Goal: Task Accomplishment & Management: Manage account settings

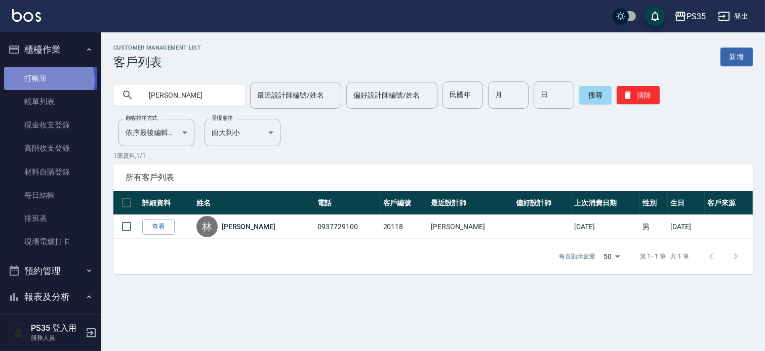
click at [33, 81] on link "打帳單" at bounding box center [50, 78] width 93 height 23
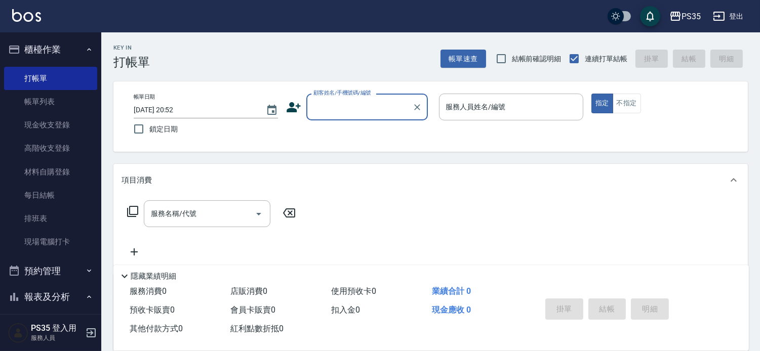
click at [343, 108] on input "顧客姓名/手機號碼/編號" at bounding box center [359, 107] width 97 height 18
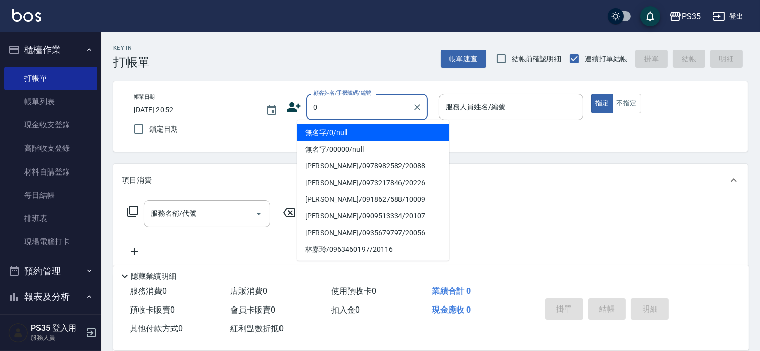
type input "0"
type input "無名字/0/null"
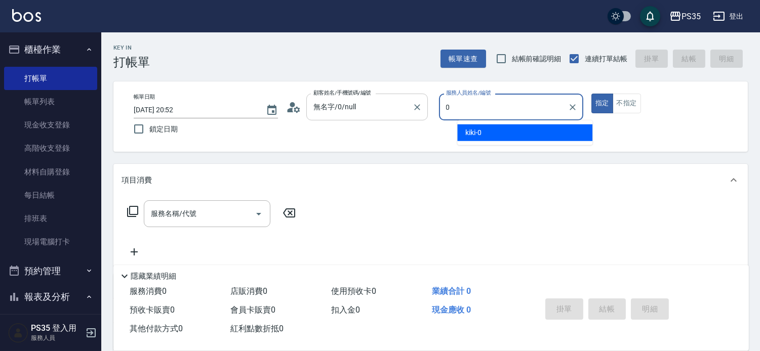
type input "0"
type button "true"
type input "kiki-0"
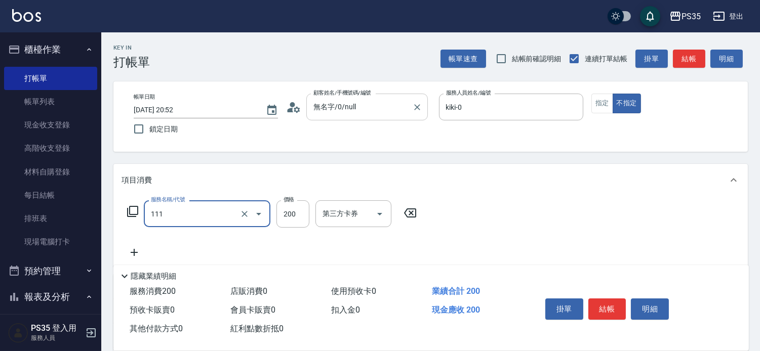
type input "200(111)"
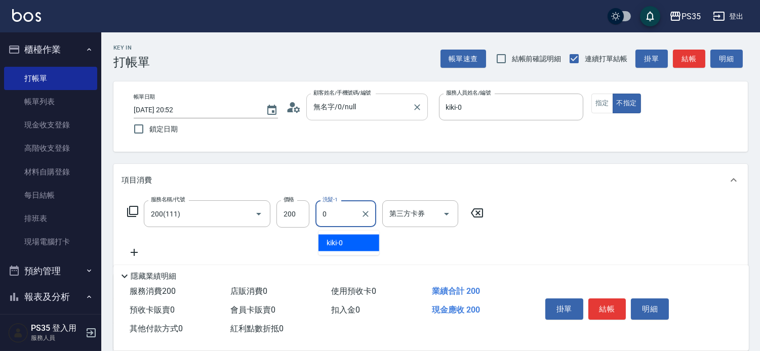
type input "kiki-0"
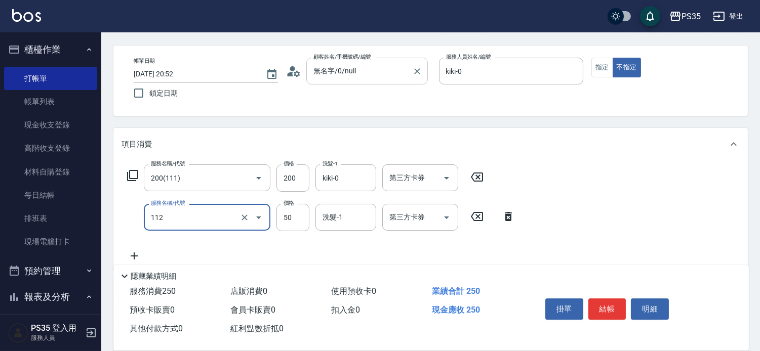
scroll to position [56, 0]
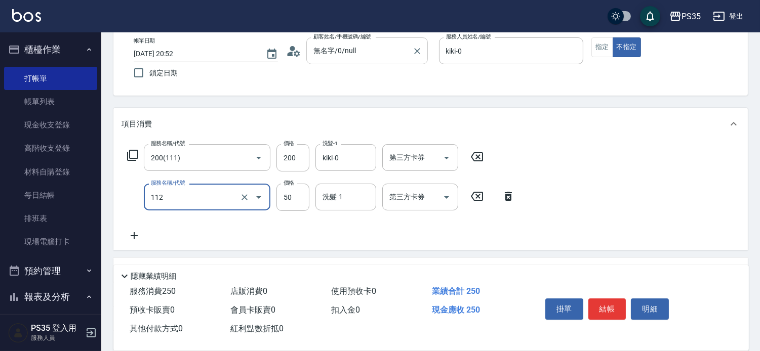
type input "精油50(112)"
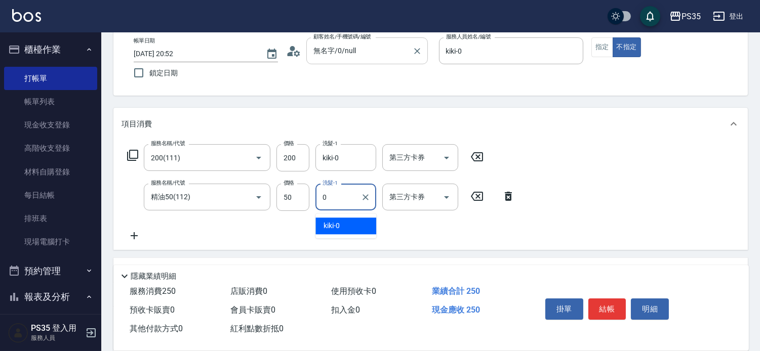
type input "kiki-0"
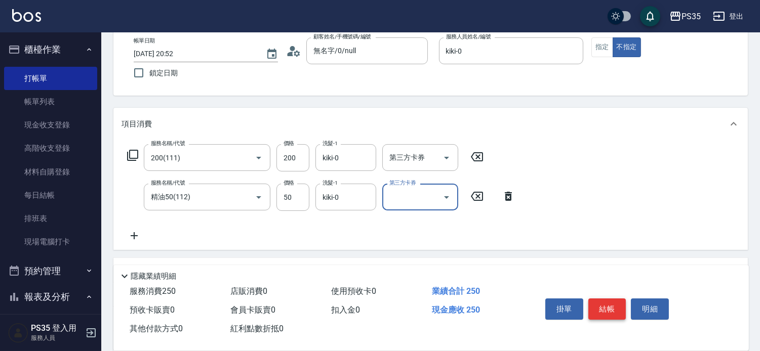
click at [616, 299] on button "結帳" at bounding box center [608, 309] width 38 height 21
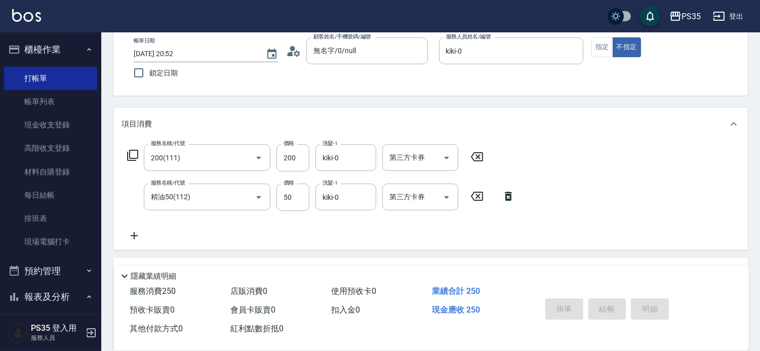
type input "[DATE] 20:53"
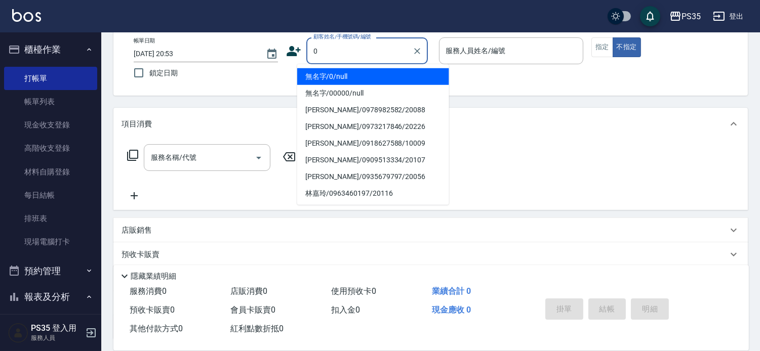
type input "0"
type input "1"
type input "無名字/0/null"
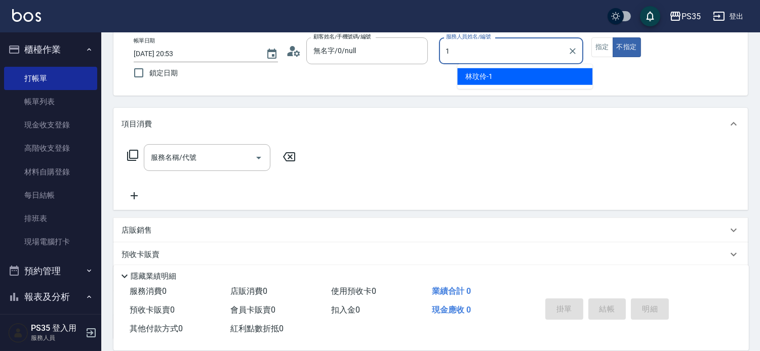
type input "1"
type button "false"
type input "[PERSON_NAME]-1"
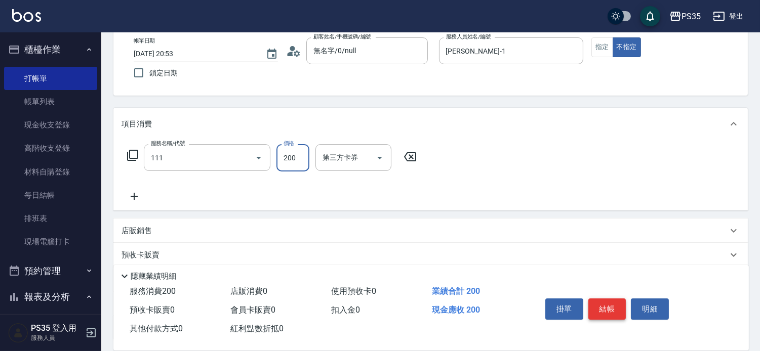
type input "200(111)"
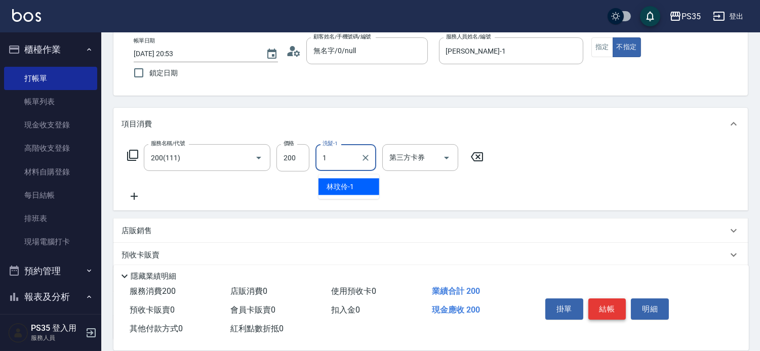
type input "[PERSON_NAME]-1"
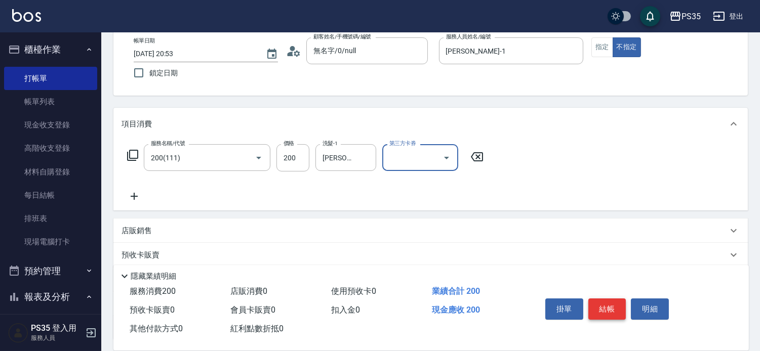
click at [616, 299] on button "結帳" at bounding box center [608, 309] width 38 height 21
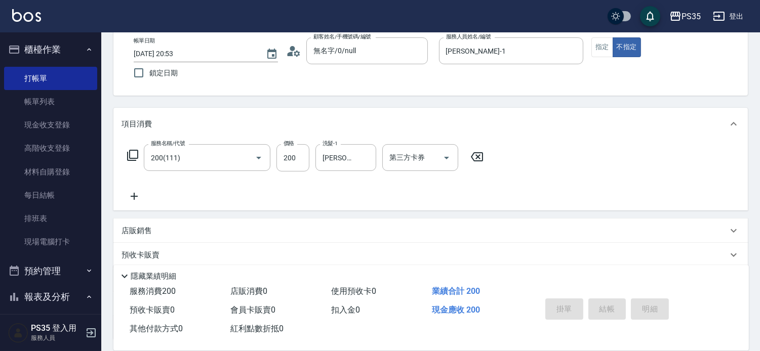
type input "[DATE] 20:54"
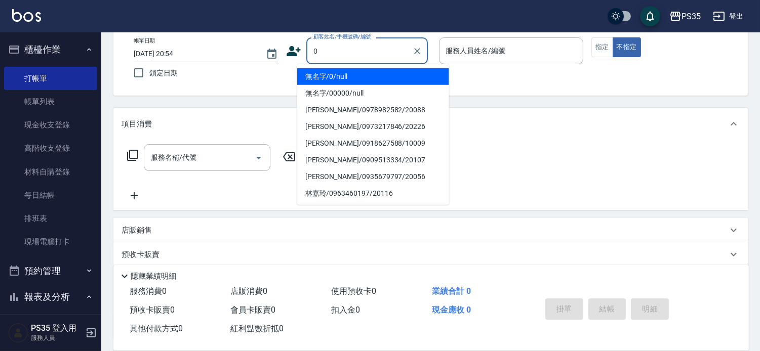
type input "0"
type input "無名字/0/null"
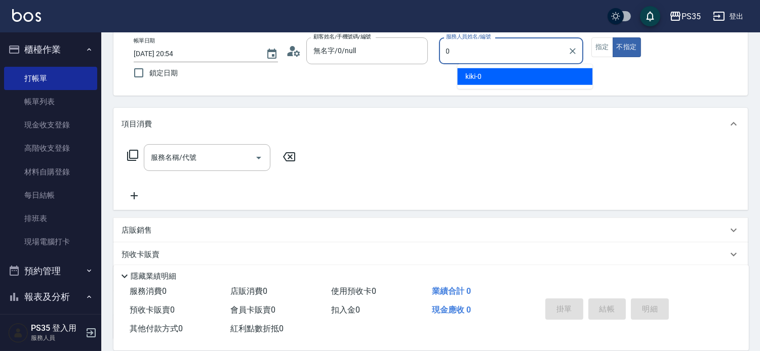
type input "kiki-0"
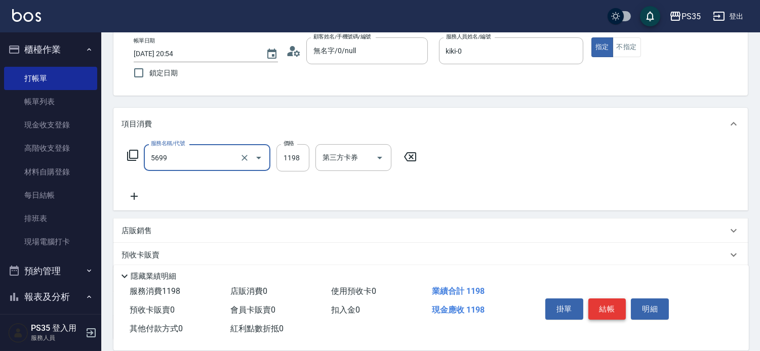
type input "水沁涼套餐(5699)"
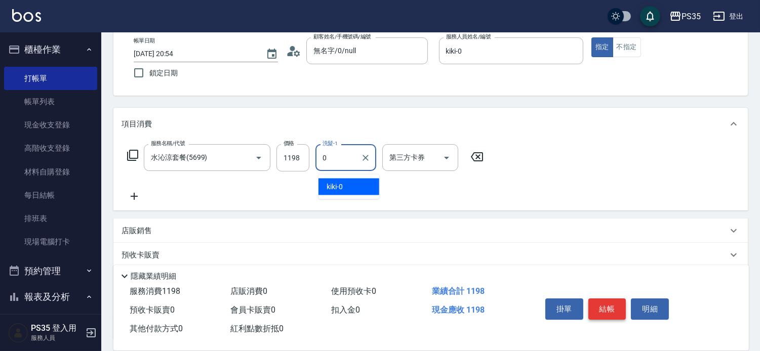
type input "kiki-0"
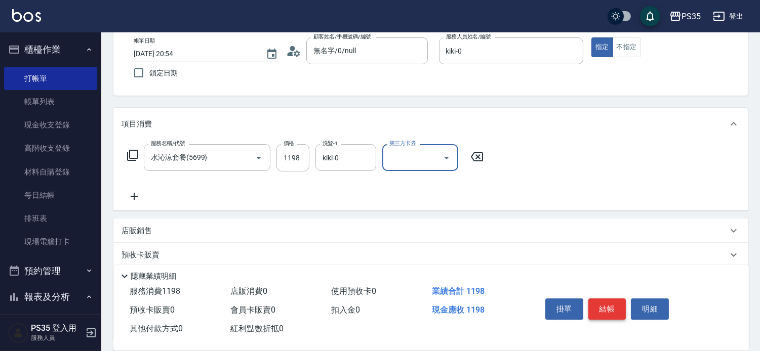
click at [603, 299] on button "結帳" at bounding box center [608, 309] width 38 height 21
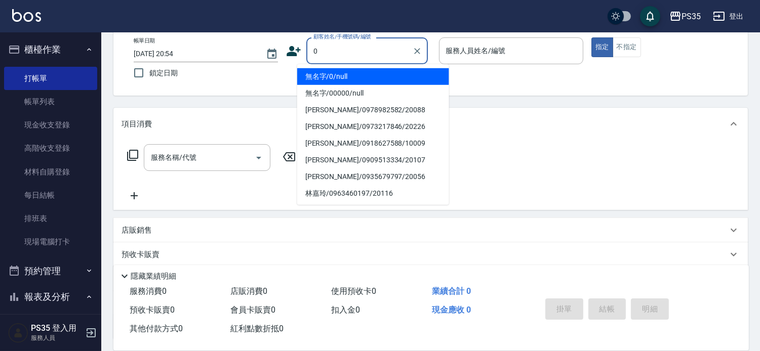
type input "0"
type input "2"
type input "無名字/0/null"
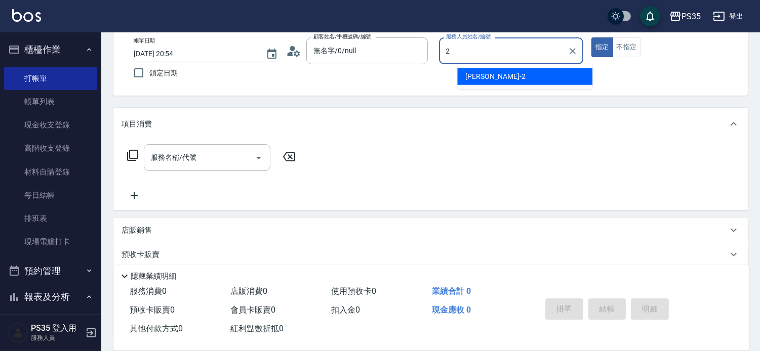
type input "[PERSON_NAME]-2"
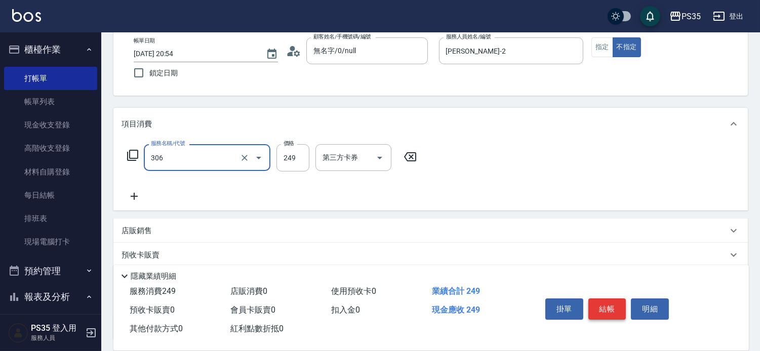
type input "剪髮(306)"
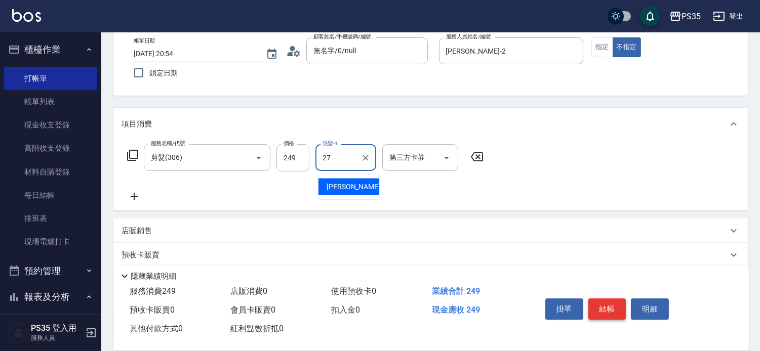
type input "羽羽-27"
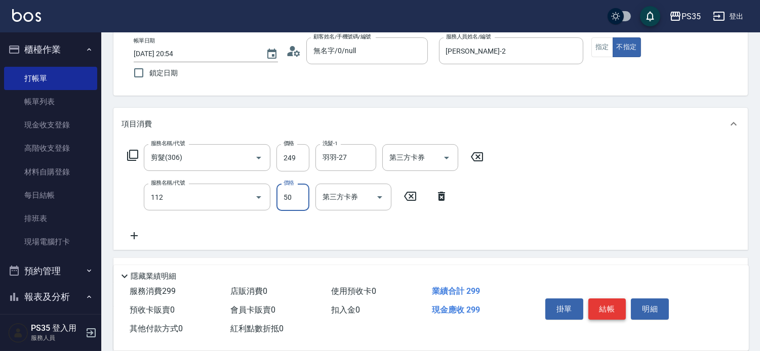
type input "精油50(112)"
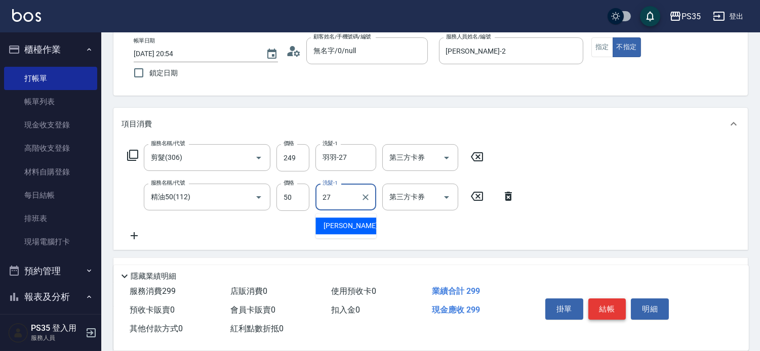
type input "羽羽-27"
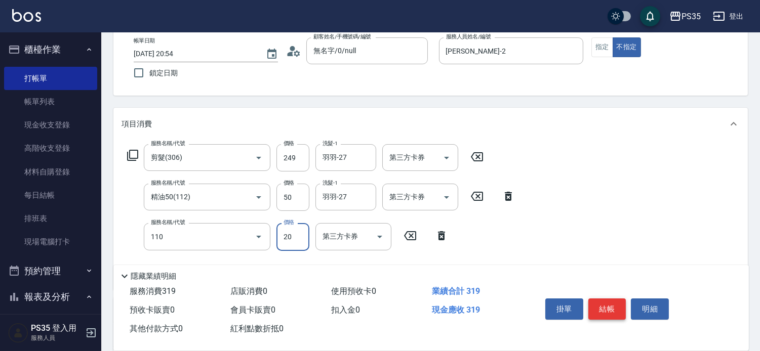
type input "潤絲(110)"
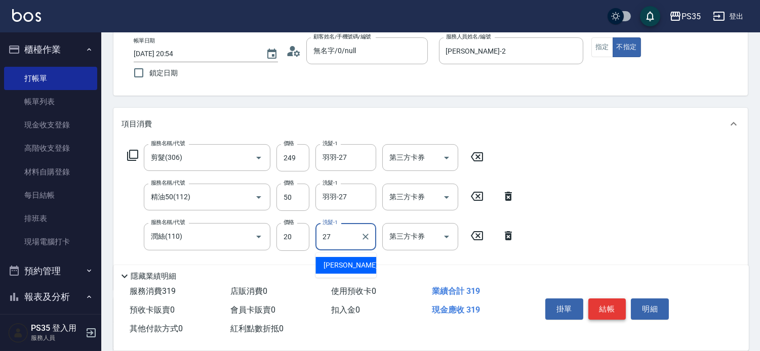
type input "羽羽-27"
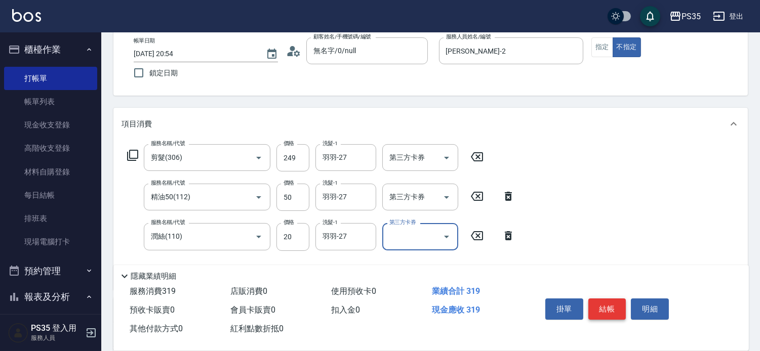
click at [603, 299] on button "結帳" at bounding box center [608, 309] width 38 height 21
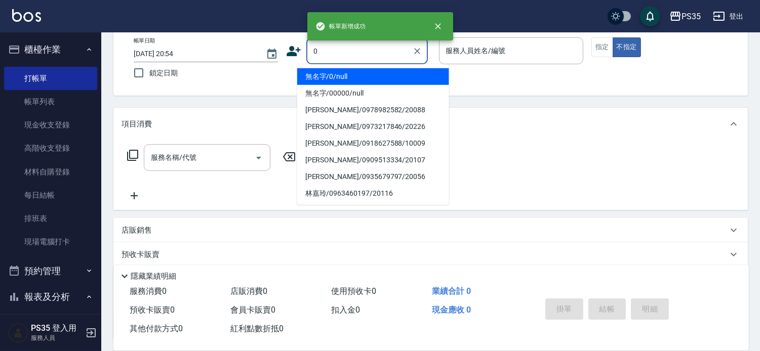
type input "0"
type input "1"
type input "無名字/0/null"
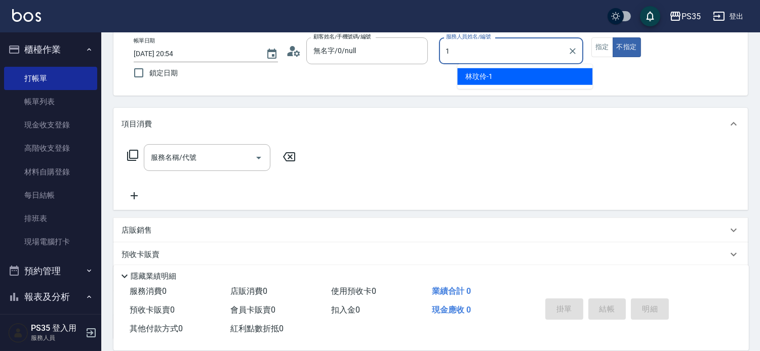
type input "[PERSON_NAME]-1"
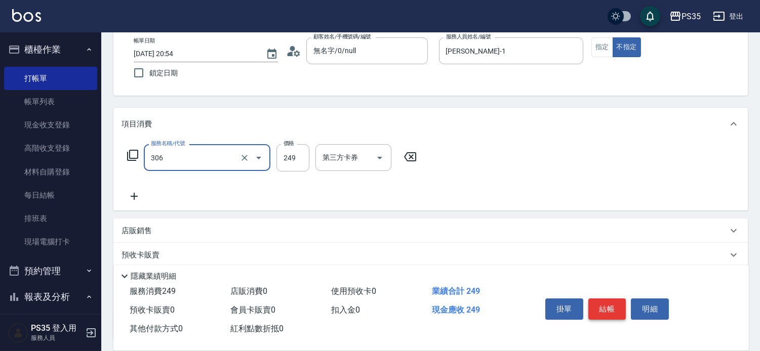
type input "剪髮(306)"
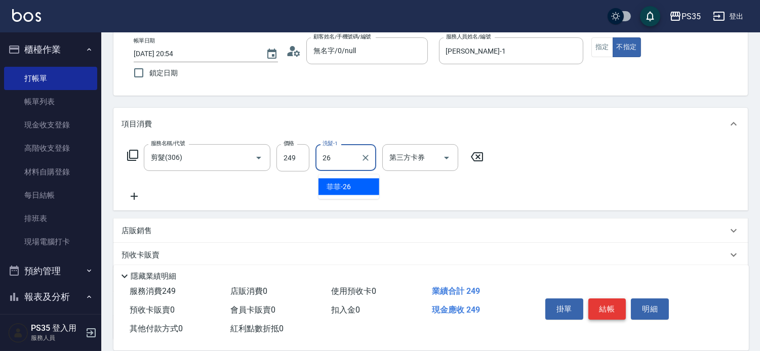
type input "菲菲-26"
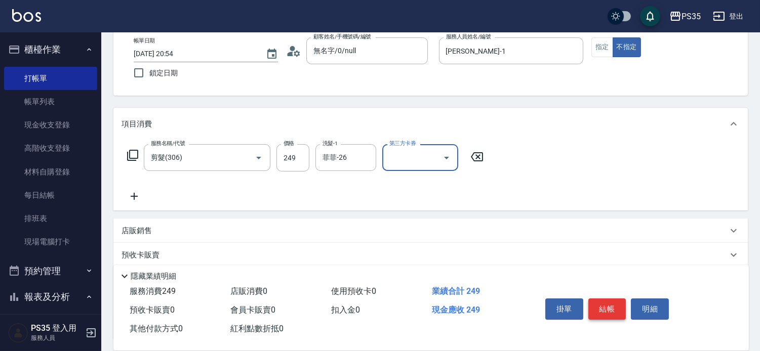
click at [603, 299] on button "結帳" at bounding box center [608, 309] width 38 height 21
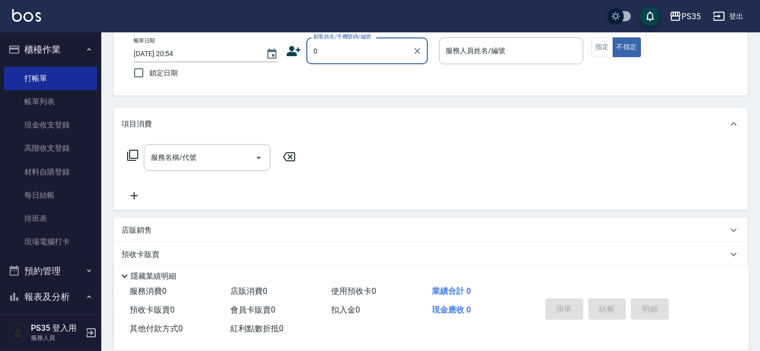
type input "0"
type input "2"
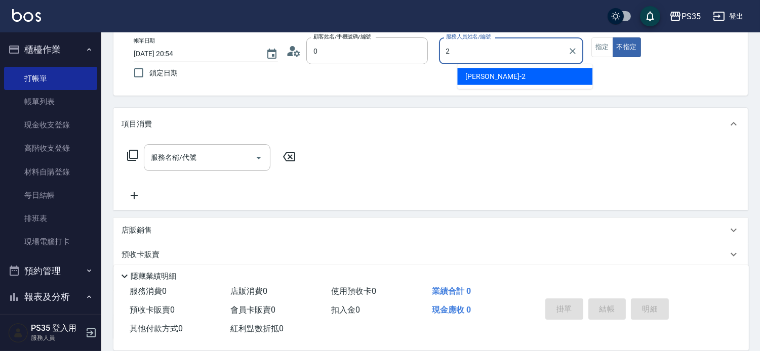
type input "無名字/0/null"
type input "[PERSON_NAME]-2"
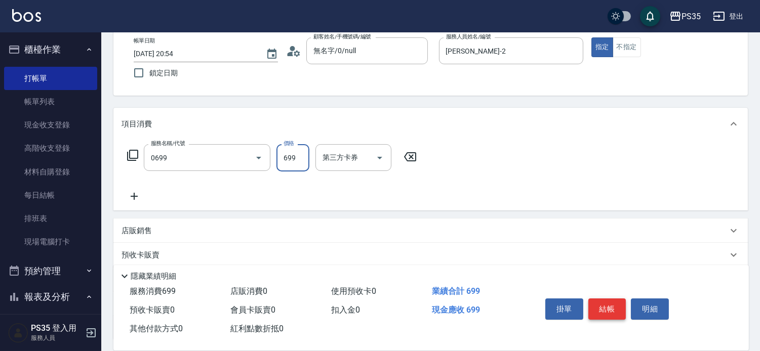
type input "精油SPA(0699)"
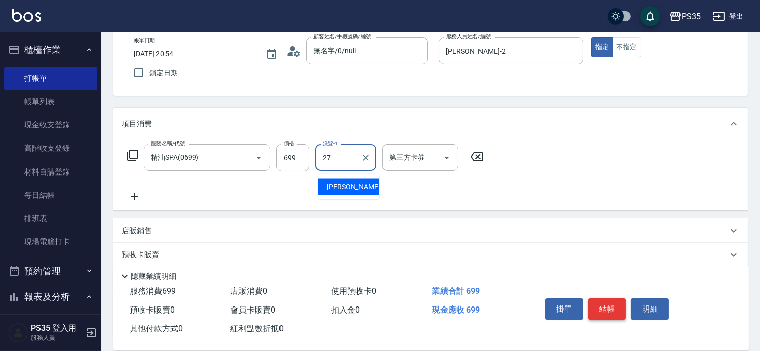
type input "羽羽-27"
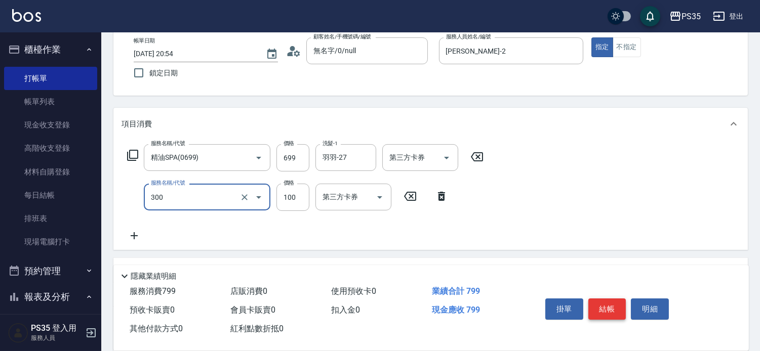
type input "剪髮(300)"
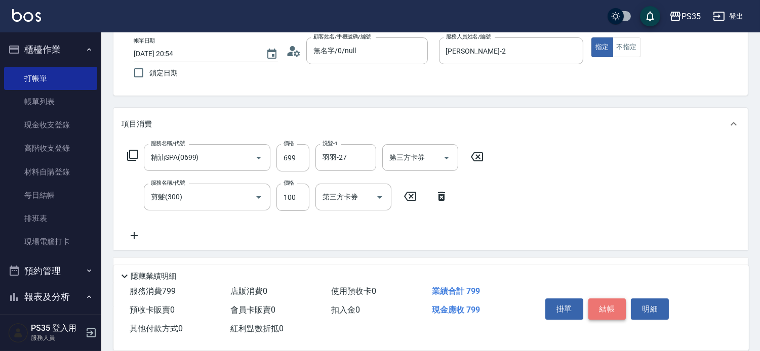
click at [603, 299] on button "結帳" at bounding box center [608, 309] width 38 height 21
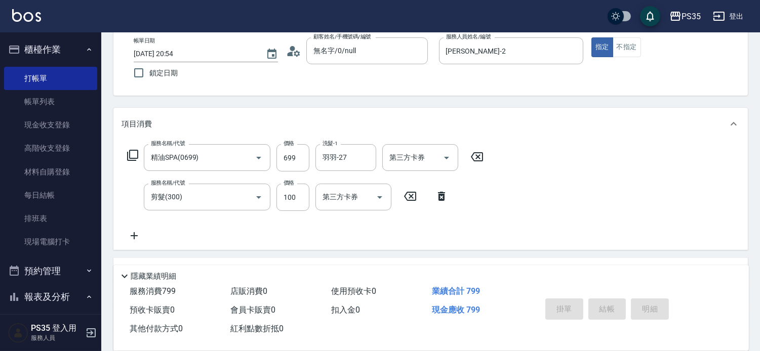
type input "[DATE] 20:55"
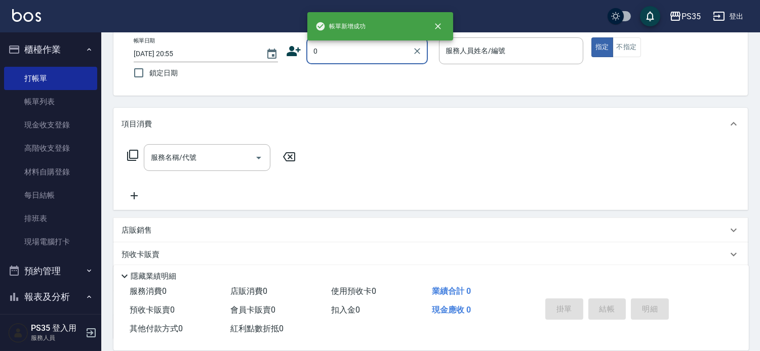
type input "0"
type input "1"
type input "無名字/0/null"
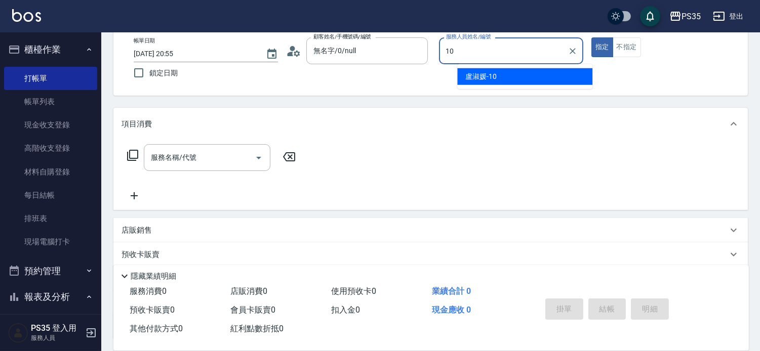
type input "[PERSON_NAME]-10"
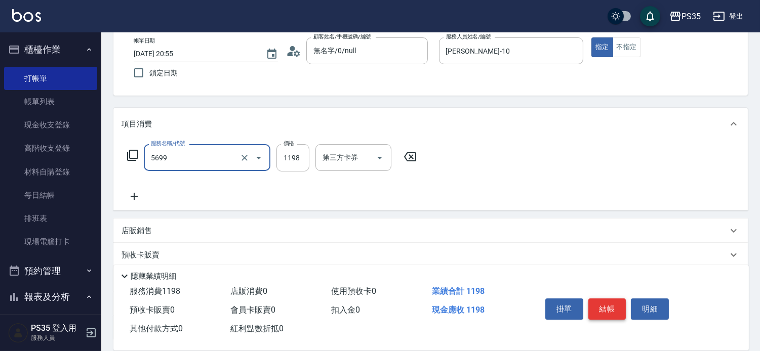
type input "水沁涼套餐(5699)"
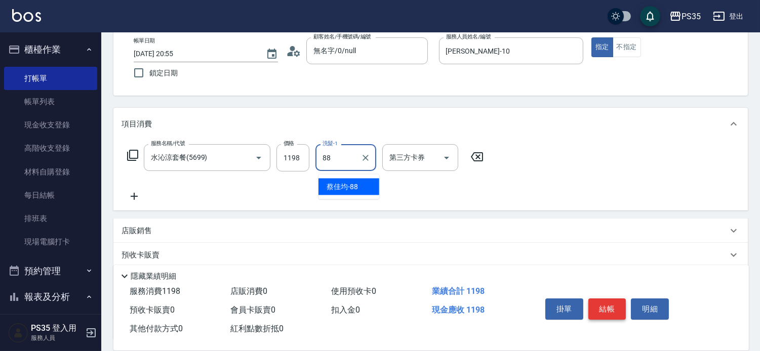
type input "[PERSON_NAME]-88"
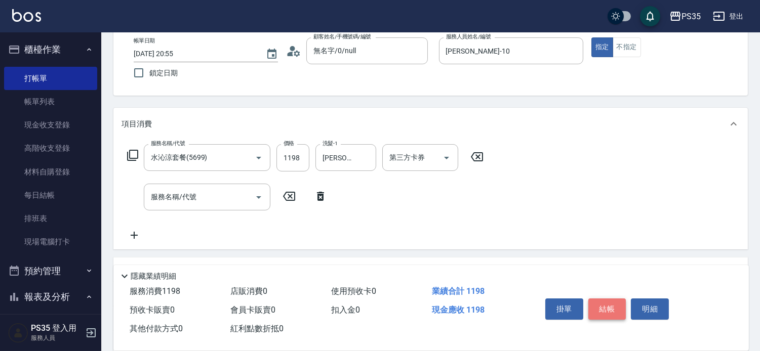
click at [603, 299] on button "結帳" at bounding box center [608, 309] width 38 height 21
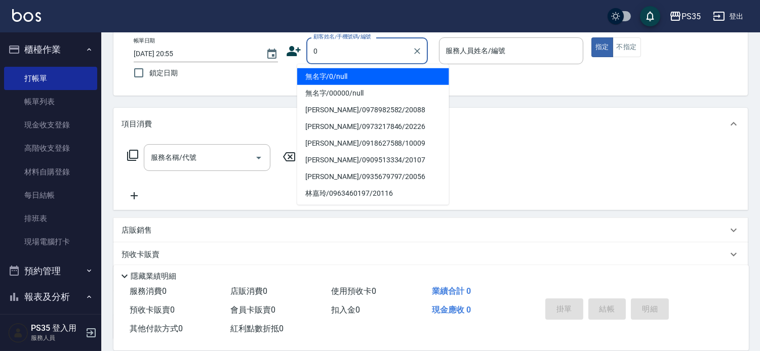
type input "0"
type input "1"
type input "無名字/0/null"
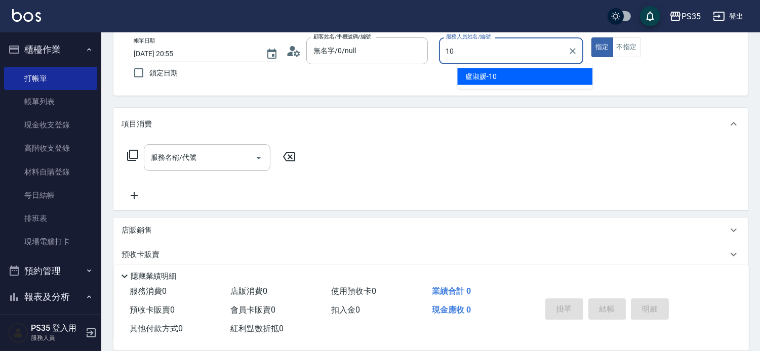
type input "[PERSON_NAME]-10"
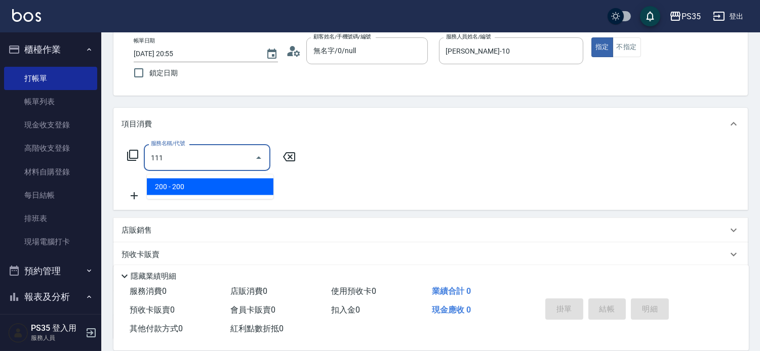
type input "200(111)"
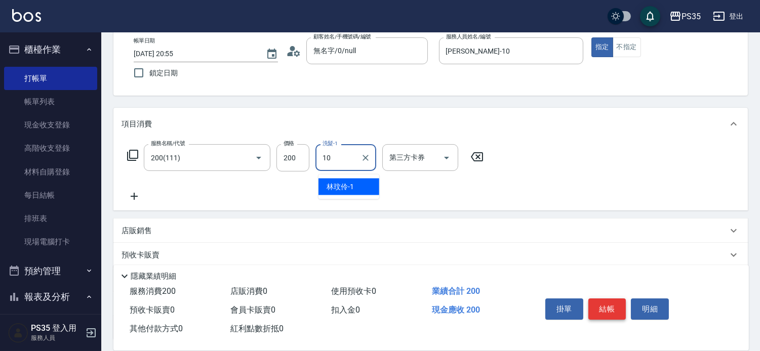
type input "[PERSON_NAME]-10"
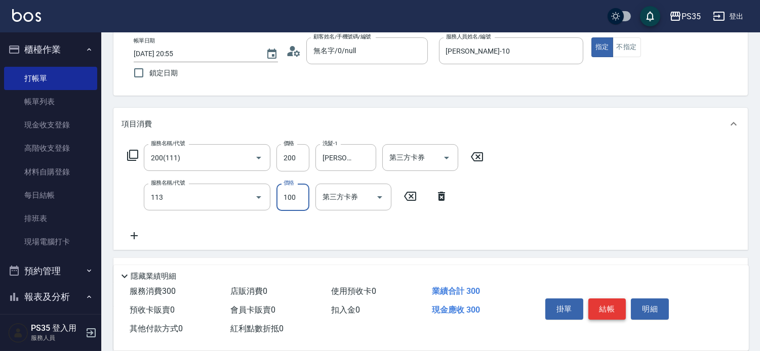
type input "瞬護100(113)"
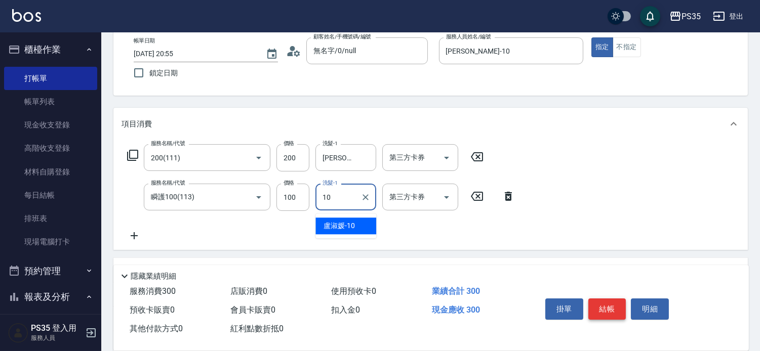
type input "[PERSON_NAME]-10"
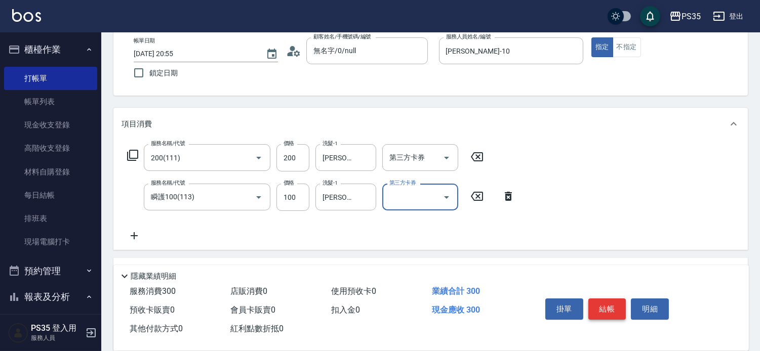
click at [603, 299] on button "結帳" at bounding box center [608, 309] width 38 height 21
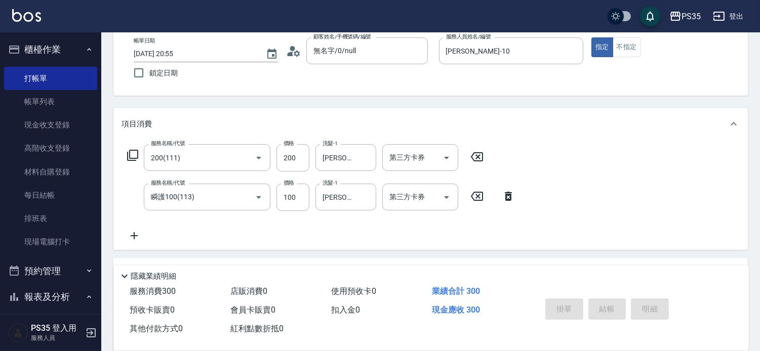
type input "[DATE] 20:56"
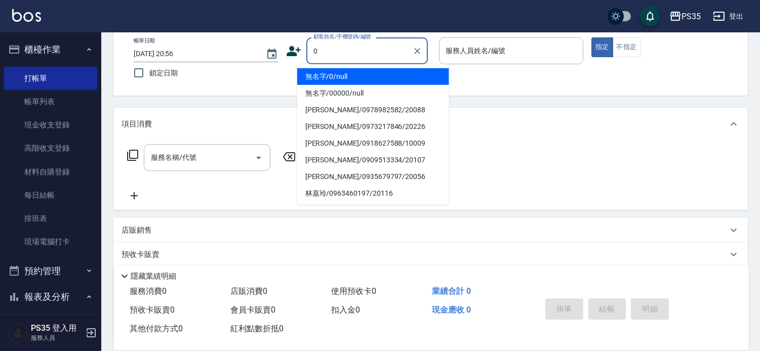
type input "0"
type input "無名字/0/null"
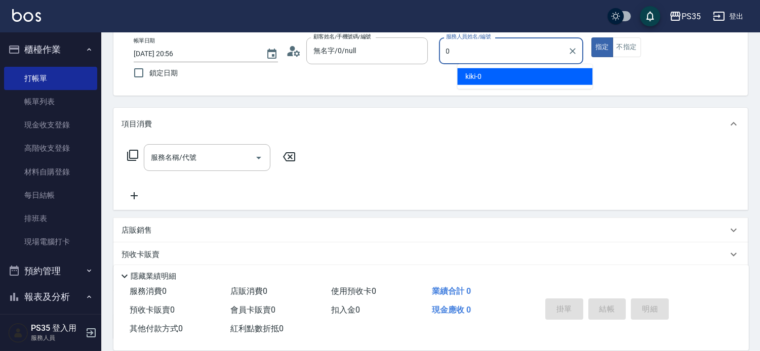
type input "kiki-0"
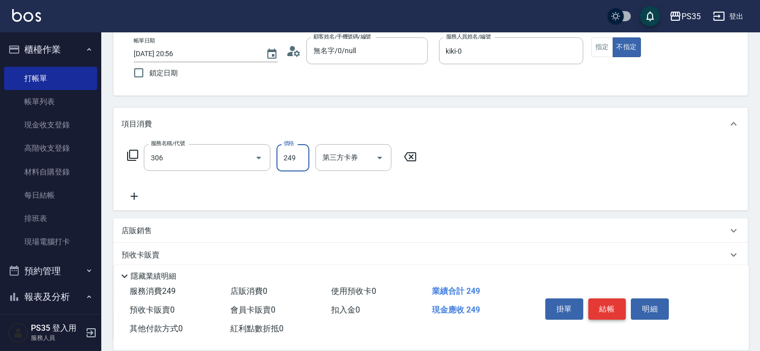
type input "剪髮(306)"
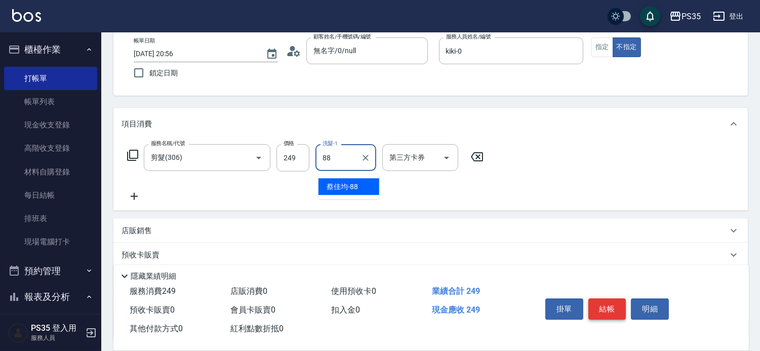
type input "[PERSON_NAME]-88"
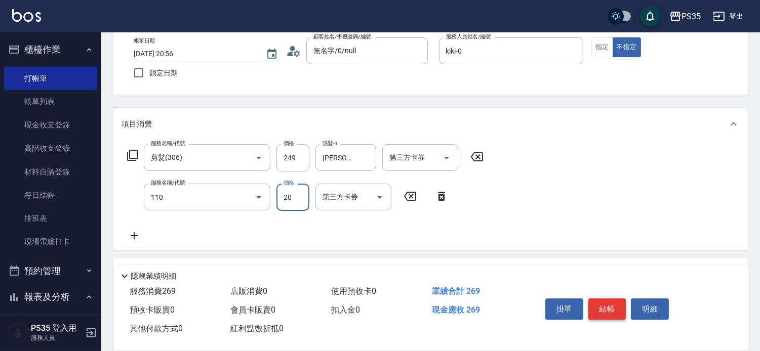
type input "潤絲(110)"
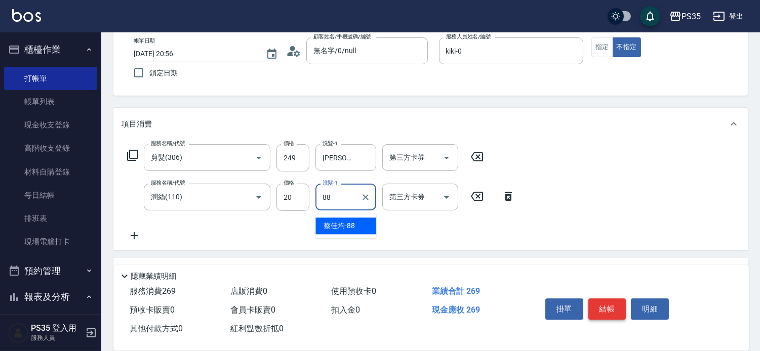
type input "[PERSON_NAME]-88"
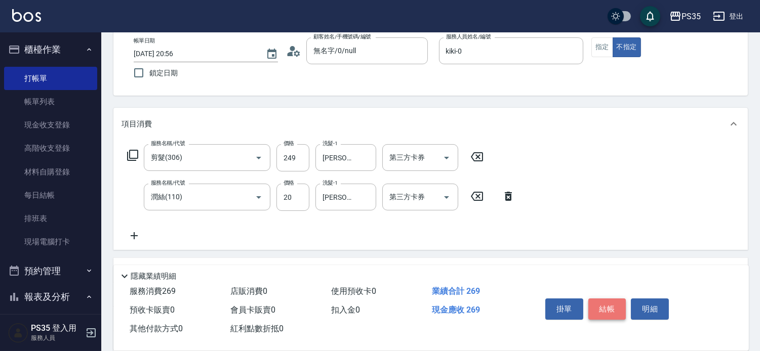
click at [603, 299] on button "結帳" at bounding box center [608, 309] width 38 height 21
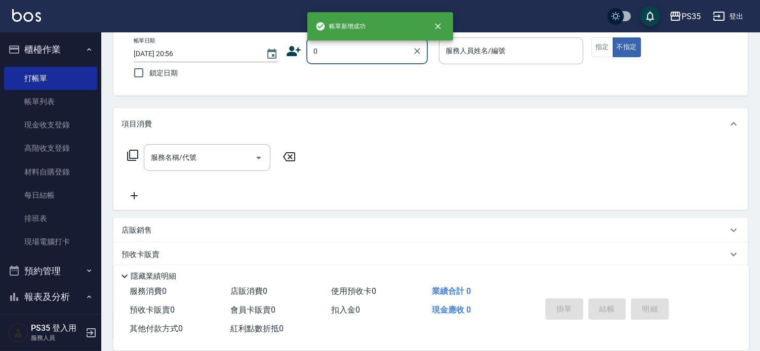
type input "無名字/0/null"
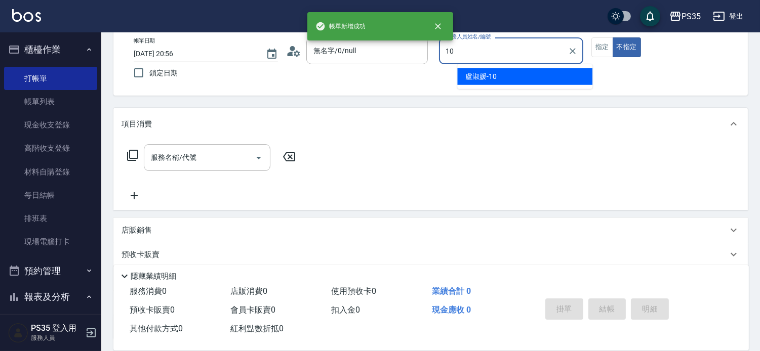
type input "[PERSON_NAME]-10"
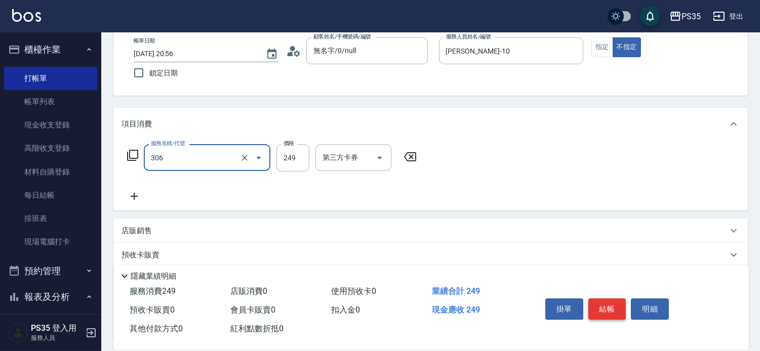
type input "剪髮(306)"
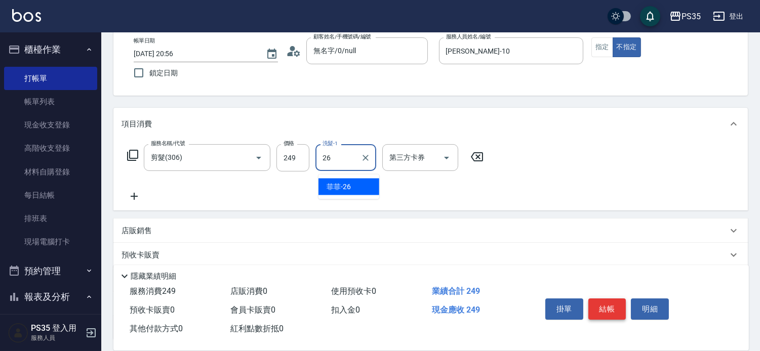
type input "菲菲-26"
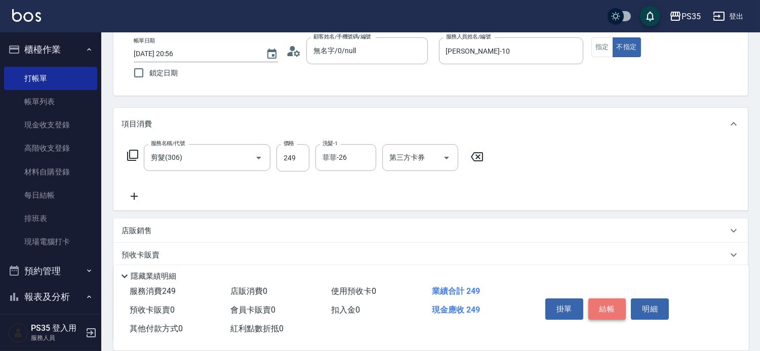
click at [603, 299] on button "結帳" at bounding box center [608, 309] width 38 height 21
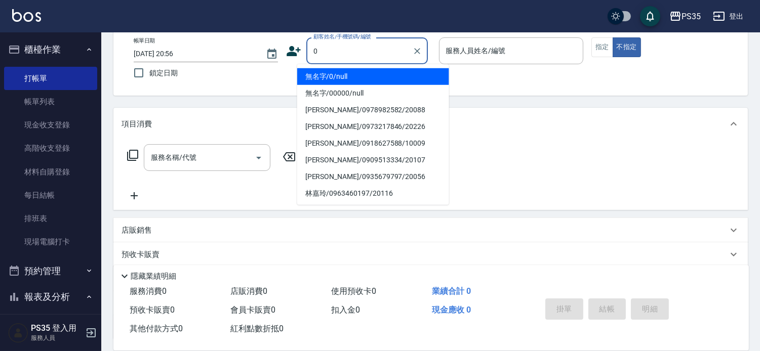
type input "0"
type input "1"
type input "無名字/0/null"
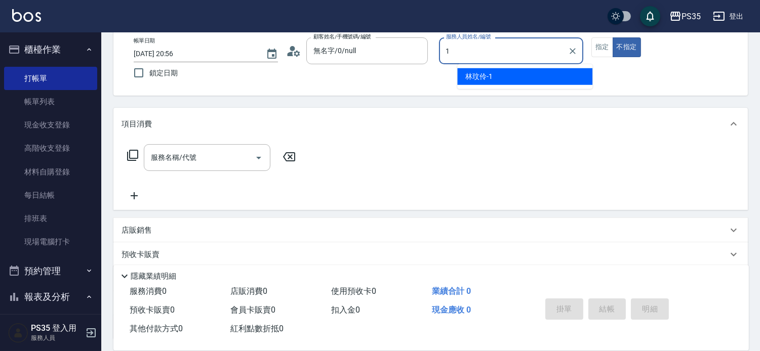
type input "[PERSON_NAME]-1"
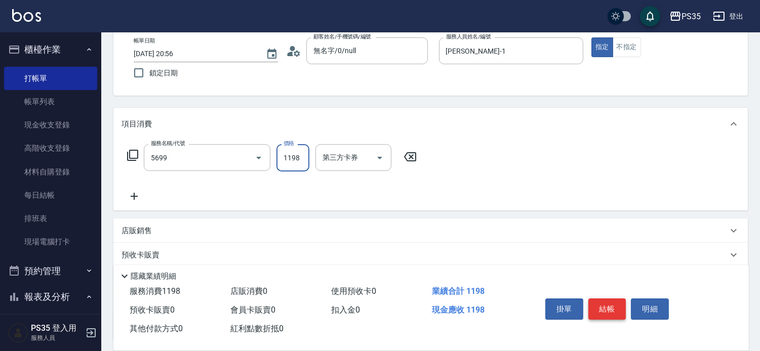
type input "水沁涼套餐(5699)"
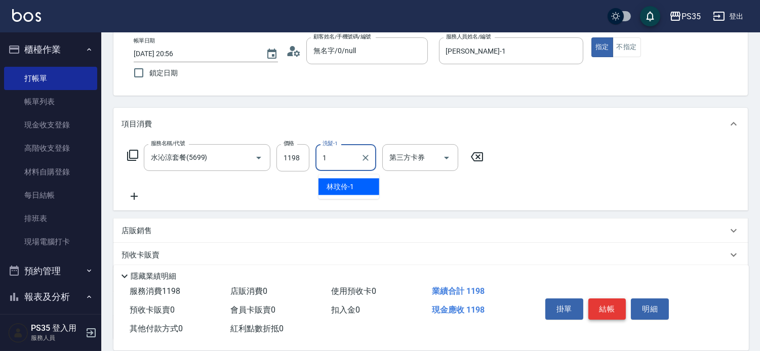
type input "[PERSON_NAME]-1"
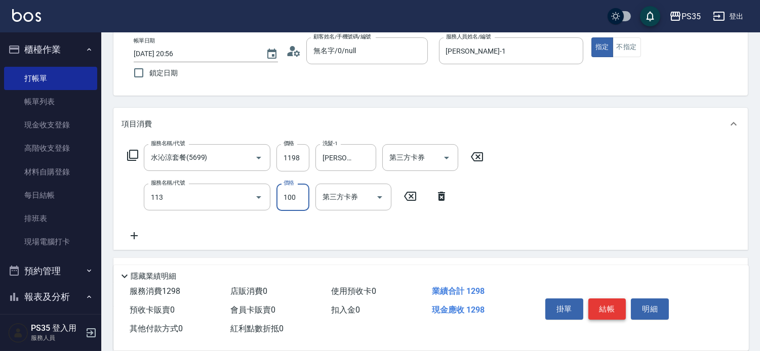
type input "瞬護100(113)"
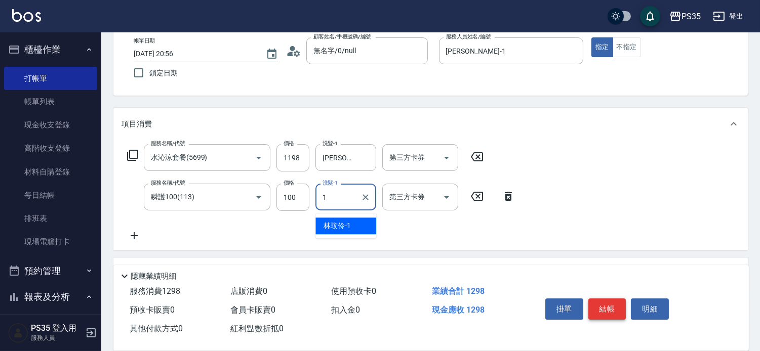
type input "[PERSON_NAME]-1"
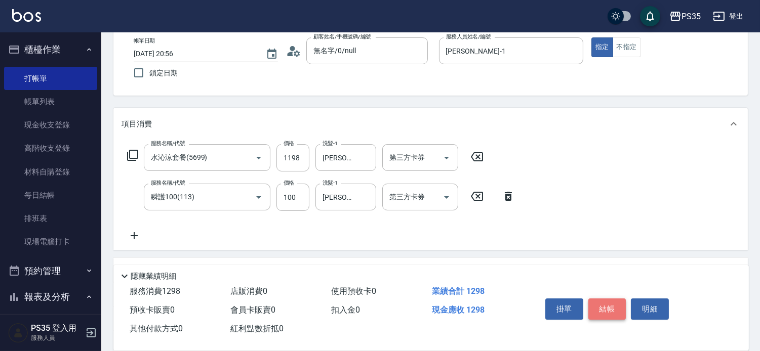
click at [614, 299] on button "結帳" at bounding box center [608, 309] width 38 height 21
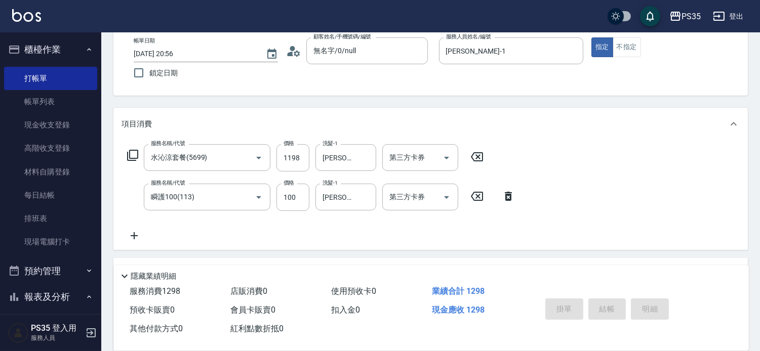
type input "[DATE] 20:57"
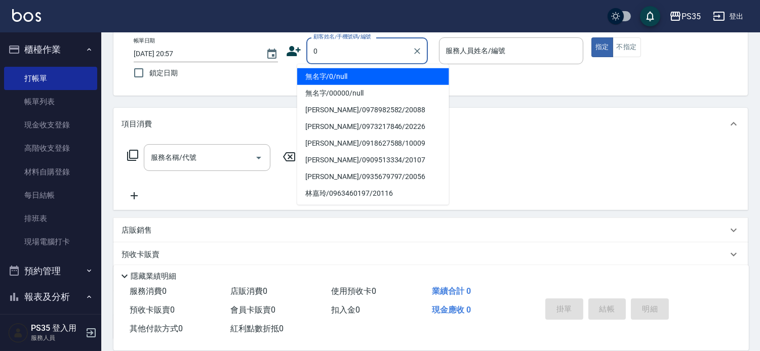
type input "0"
type input "1"
type input "無名字/0/null"
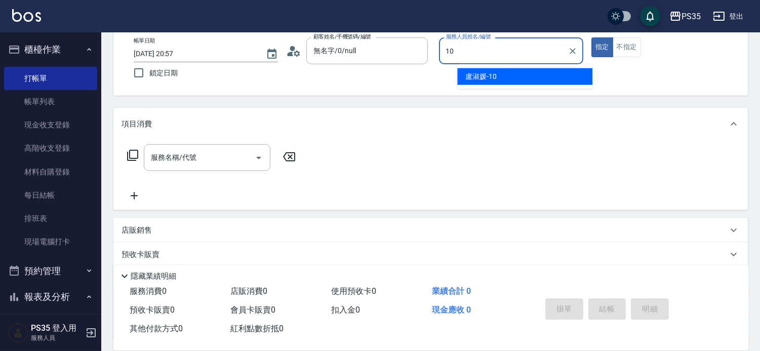
type input "[PERSON_NAME]-10"
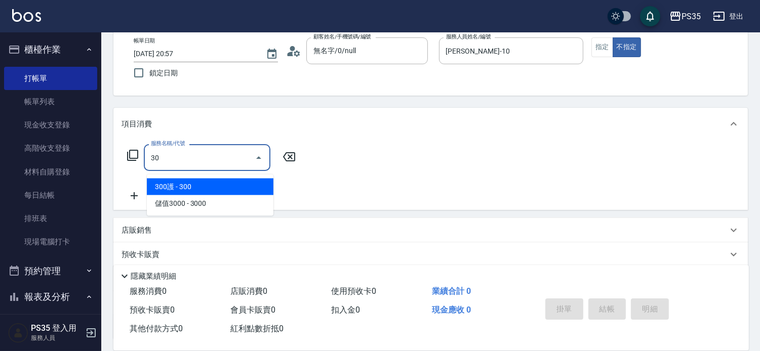
type input "3"
type input "200(111)"
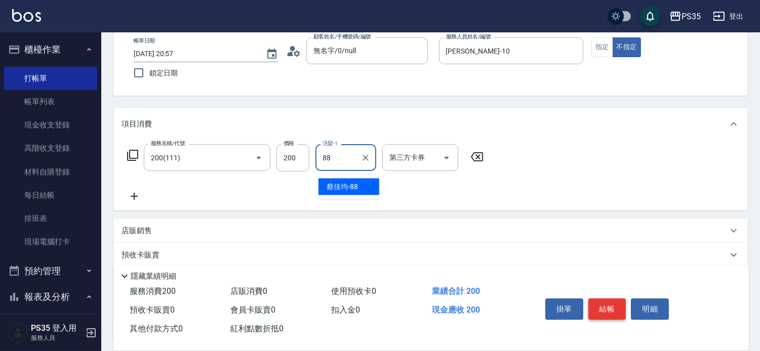
type input "[PERSON_NAME]-88"
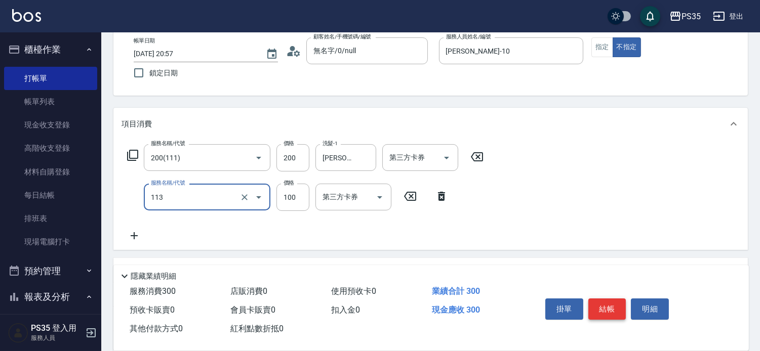
type input "瞬護100(113)"
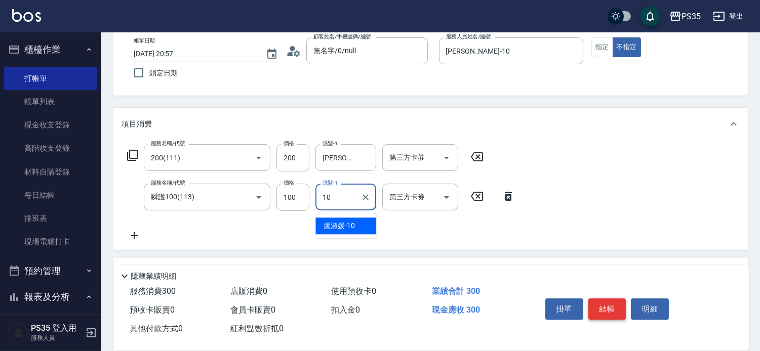
type input "[PERSON_NAME]-10"
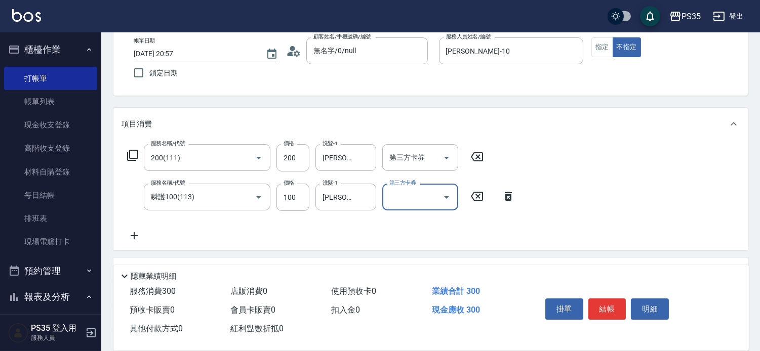
click at [508, 201] on icon at bounding box center [508, 196] width 7 height 9
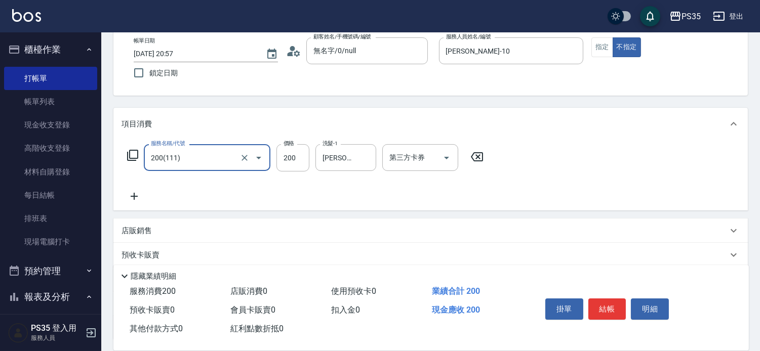
click at [133, 201] on icon at bounding box center [134, 196] width 25 height 12
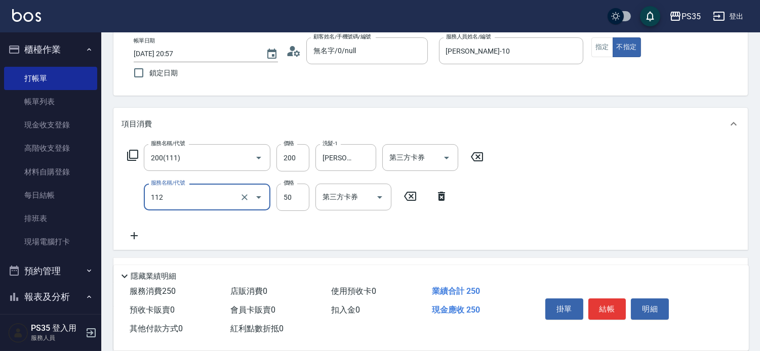
type input "精油50(112)"
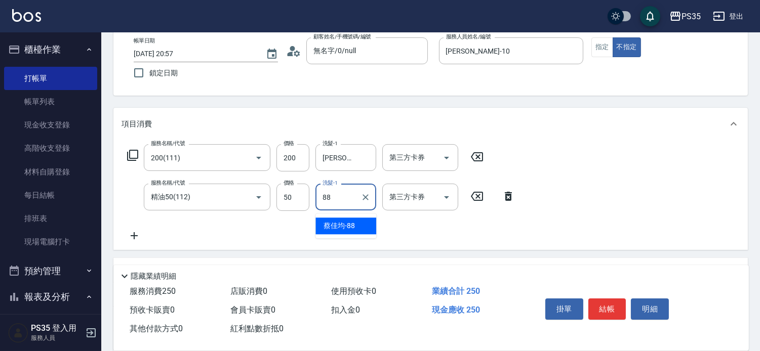
type input "[PERSON_NAME]-88"
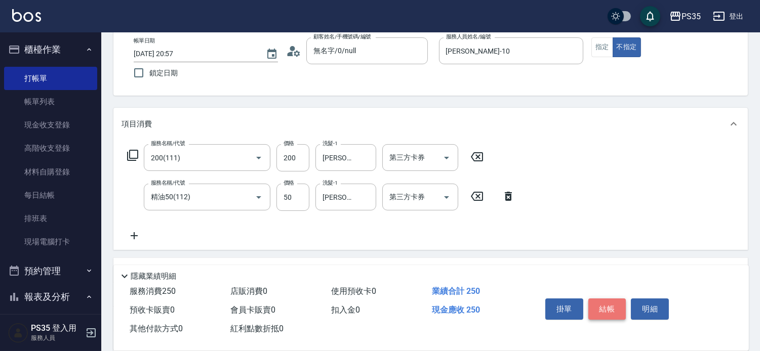
click at [603, 299] on button "結帳" at bounding box center [608, 309] width 38 height 21
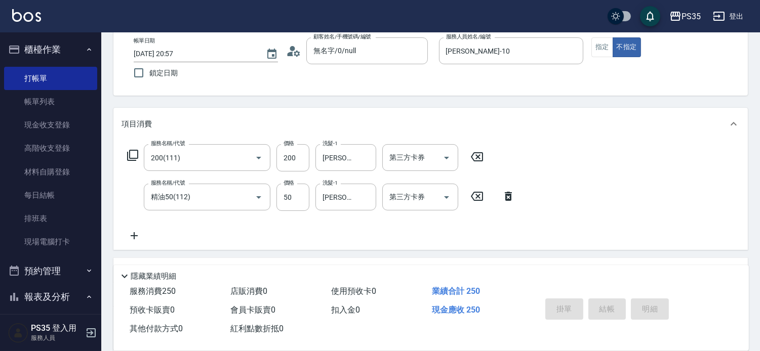
type input "[DATE] 20:58"
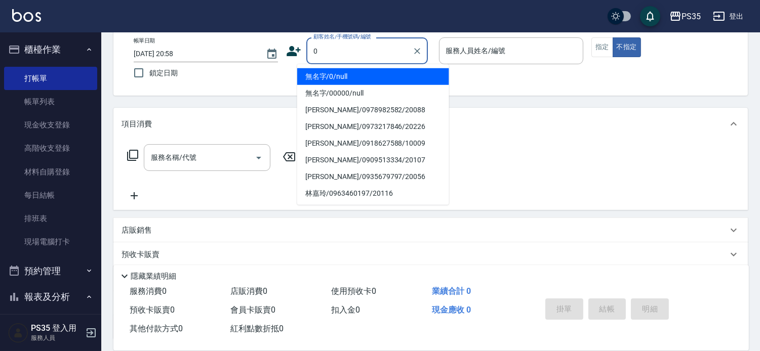
type input "0"
type input "1"
type input "無名字/0/null"
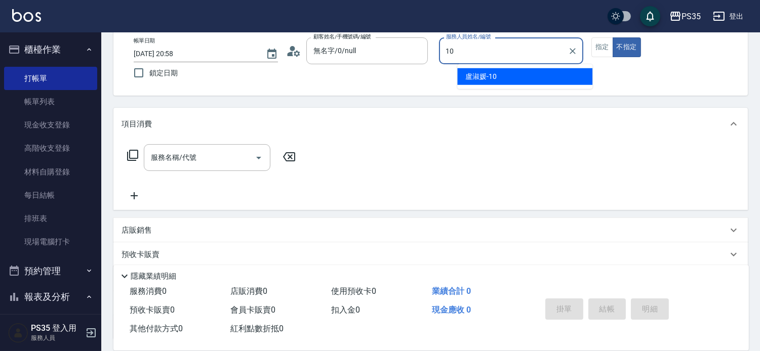
type input "[PERSON_NAME]-10"
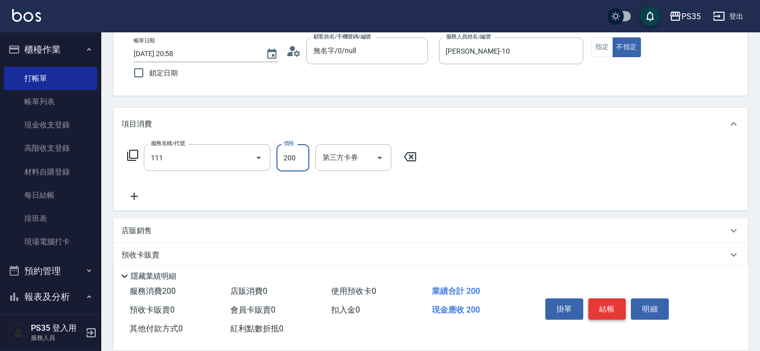
type input "200(111)"
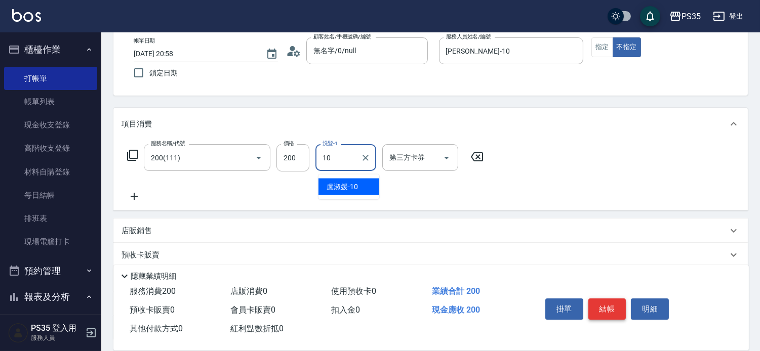
type input "[PERSON_NAME]-10"
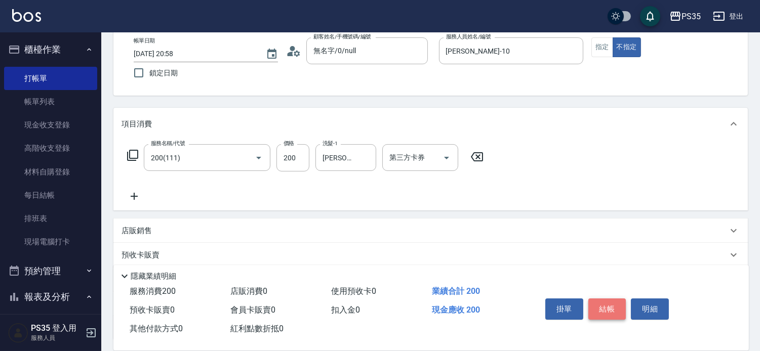
click at [603, 299] on button "結帳" at bounding box center [608, 309] width 38 height 21
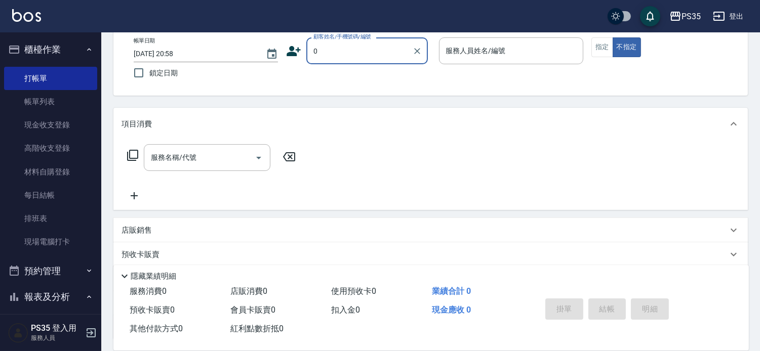
type input "0"
type input "無名字/0/null"
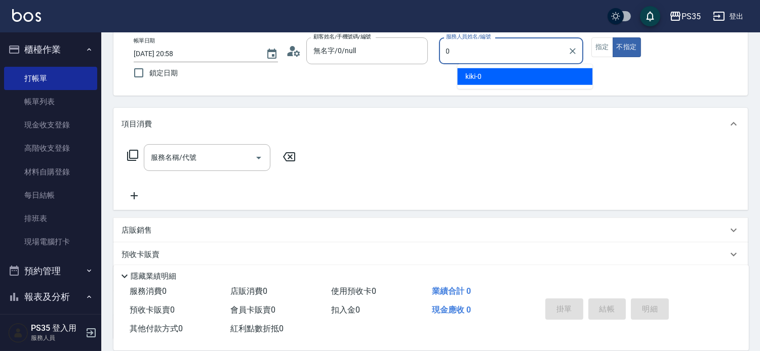
type input "kiki-0"
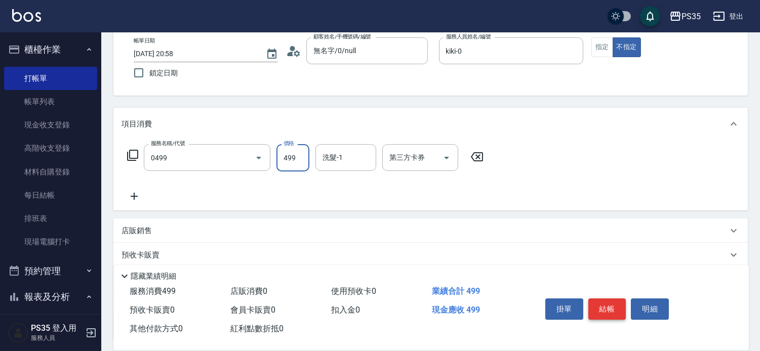
type input "[PERSON_NAME]499(0499)"
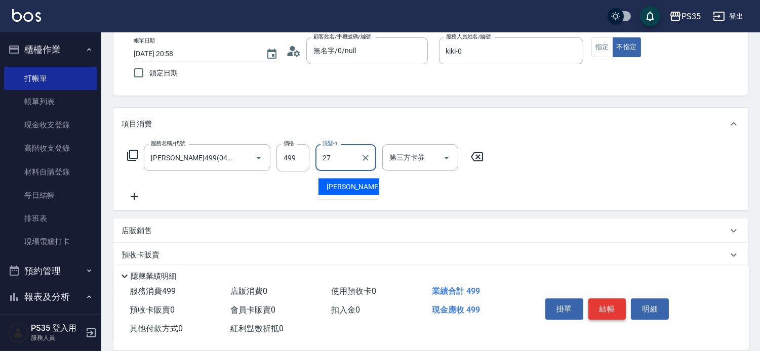
type input "羽羽-27"
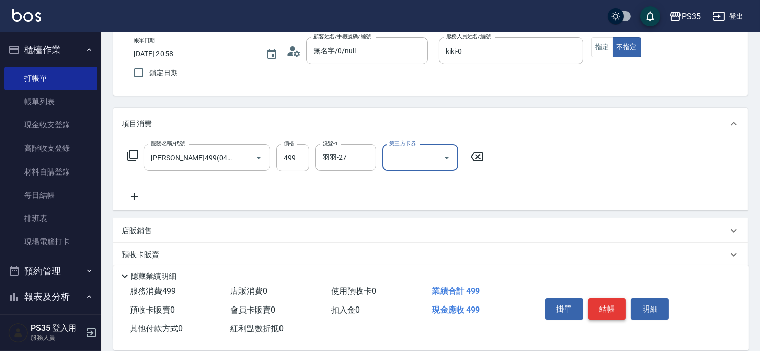
click at [603, 299] on button "結帳" at bounding box center [608, 309] width 38 height 21
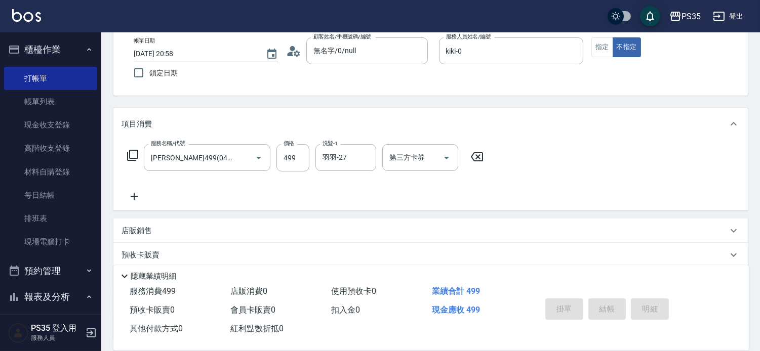
type input "[DATE] 20:59"
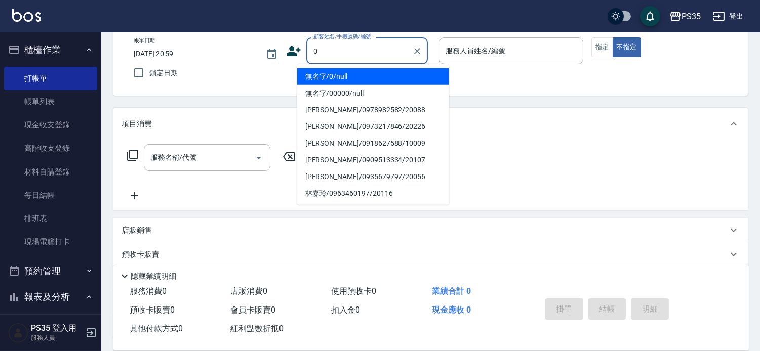
type input "0"
type input "2"
type input "無名字/0/null"
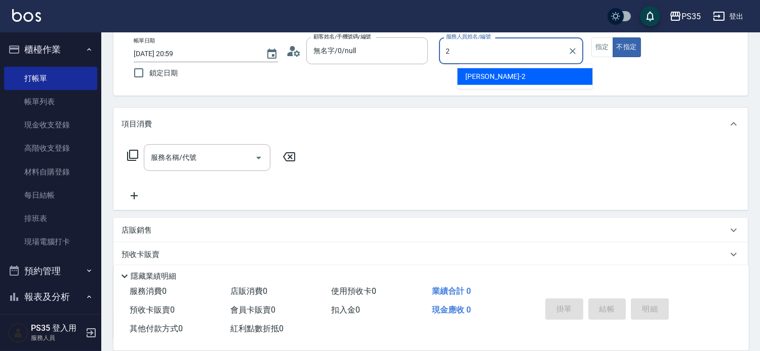
type input "[PERSON_NAME]-2"
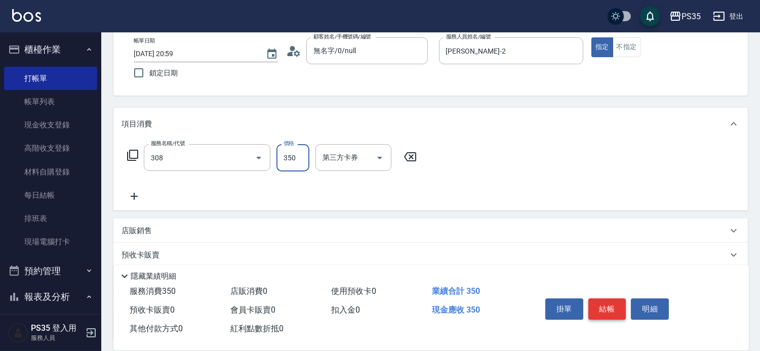
type input "洗+剪(308)"
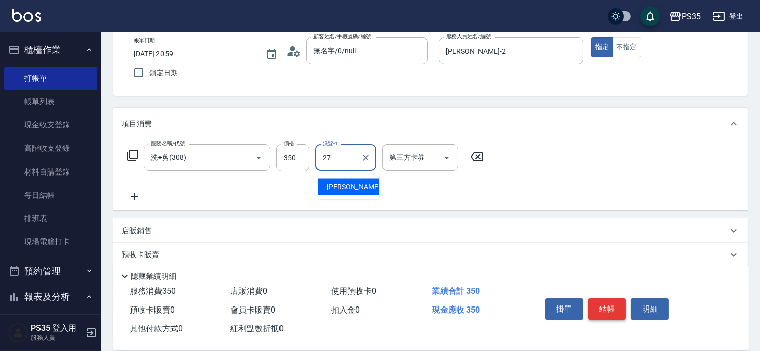
type input "羽羽-27"
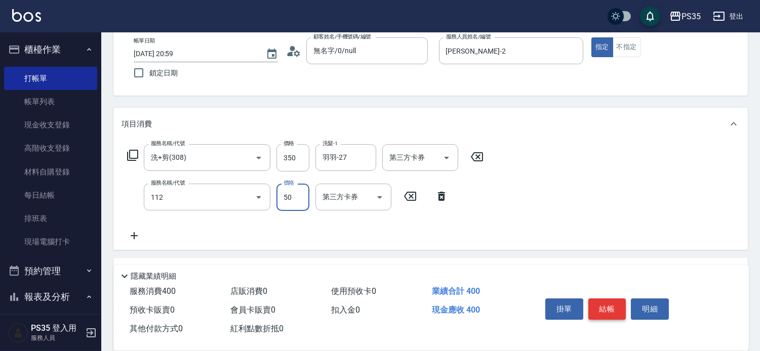
type input "精油50(112)"
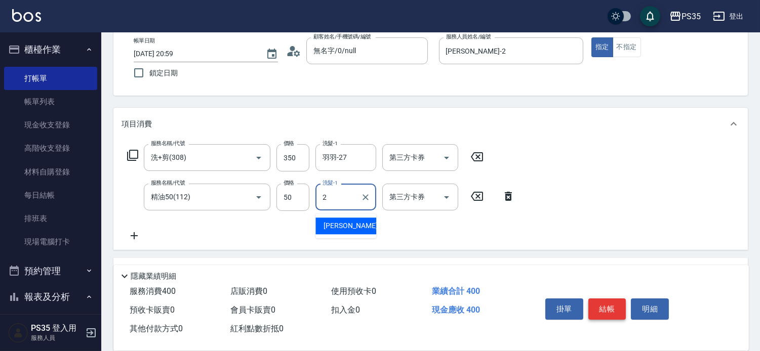
type input "[PERSON_NAME]-2"
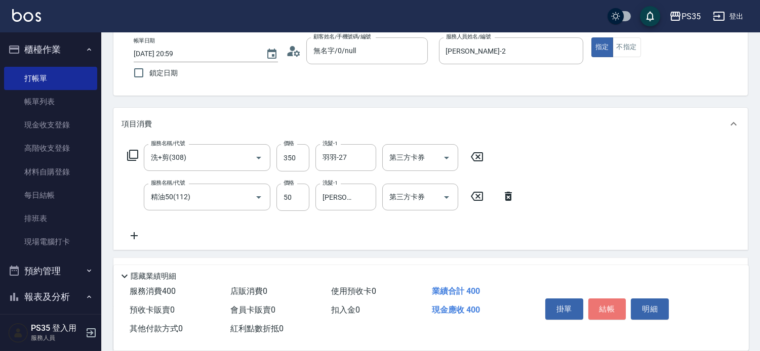
click at [603, 299] on button "結帳" at bounding box center [608, 309] width 38 height 21
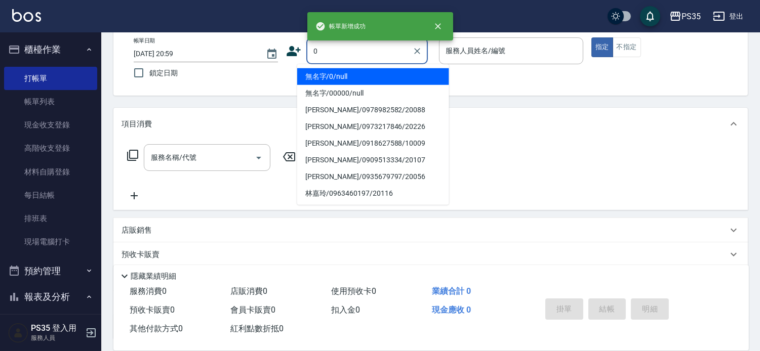
type input "0"
type input "1"
type input "無名字/0/null"
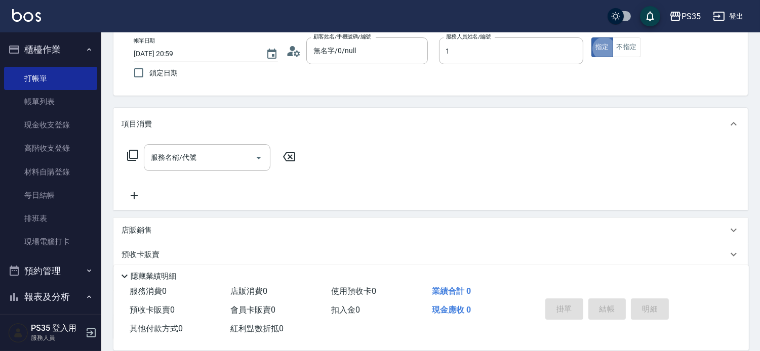
type input "[PERSON_NAME]-1"
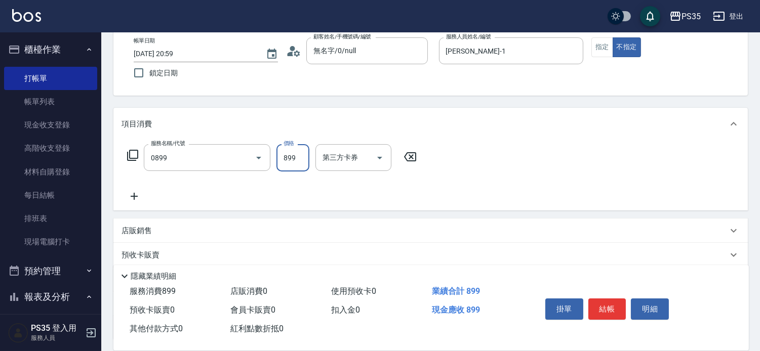
type input "排毒SPA(0899)"
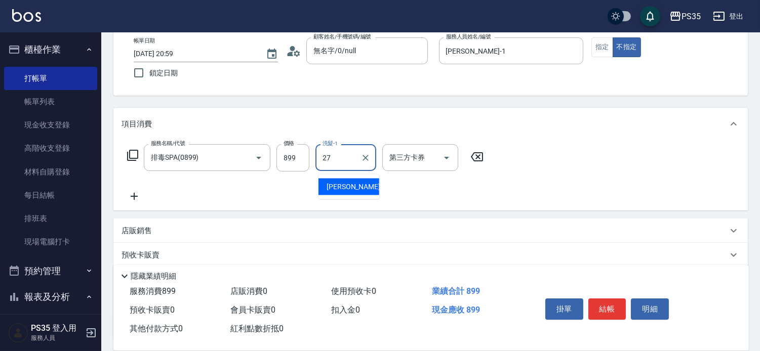
type input "羽羽-27"
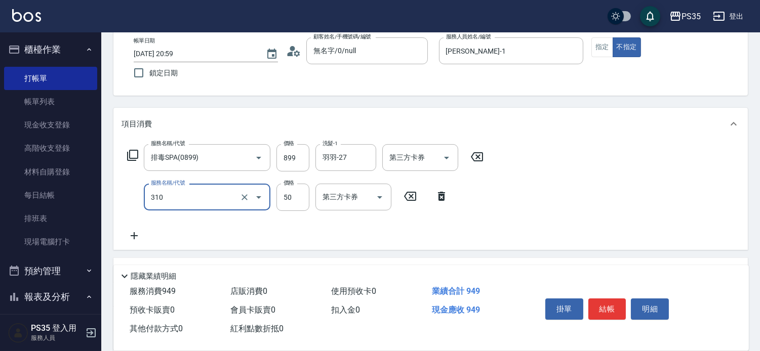
type input "剪瀏海(310)"
click at [603, 300] on button "結帳" at bounding box center [608, 309] width 38 height 21
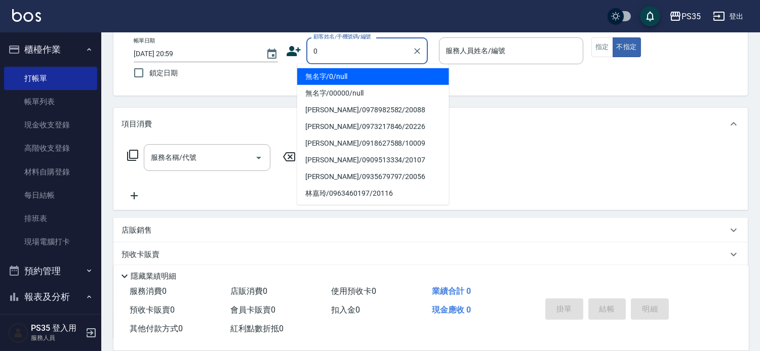
type input "0"
type input "2"
type input "無名字/0/null"
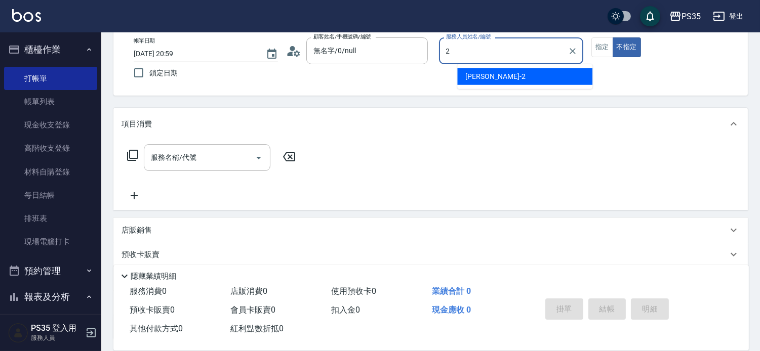
type input "[PERSON_NAME]-2"
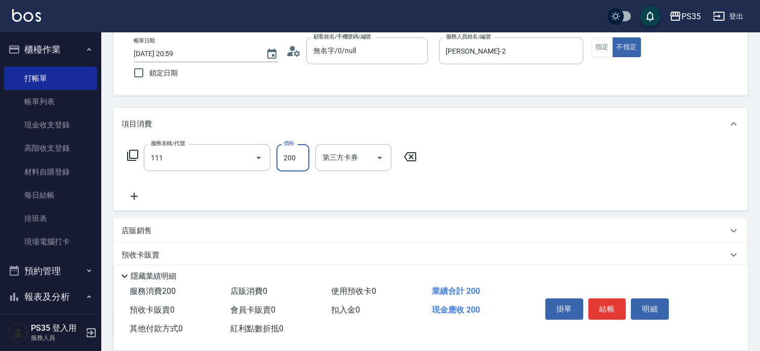
type input "200(111)"
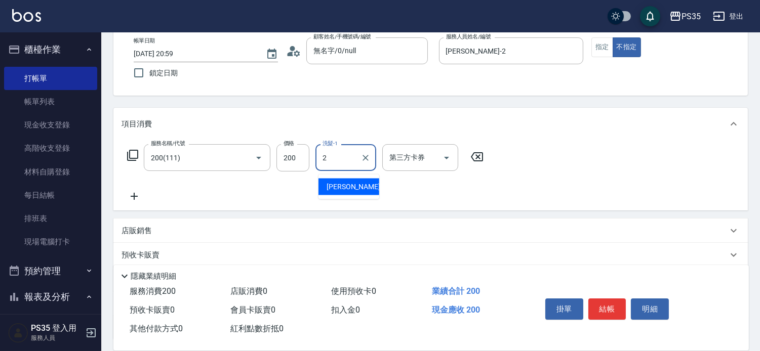
type input "[PERSON_NAME]-2"
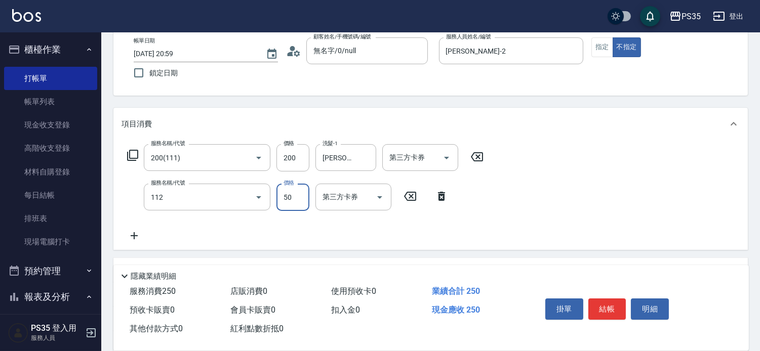
type input "精油50(112)"
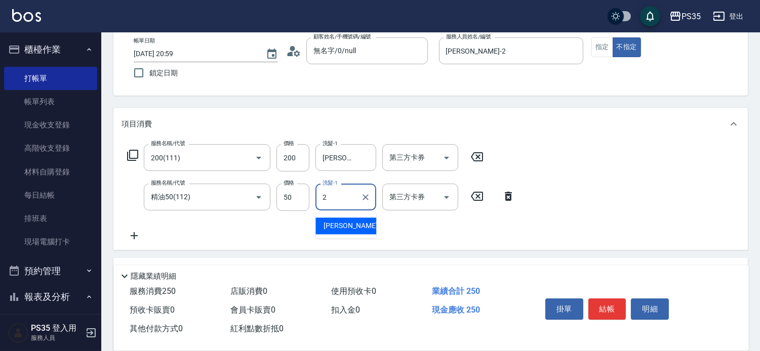
type input "[PERSON_NAME]-2"
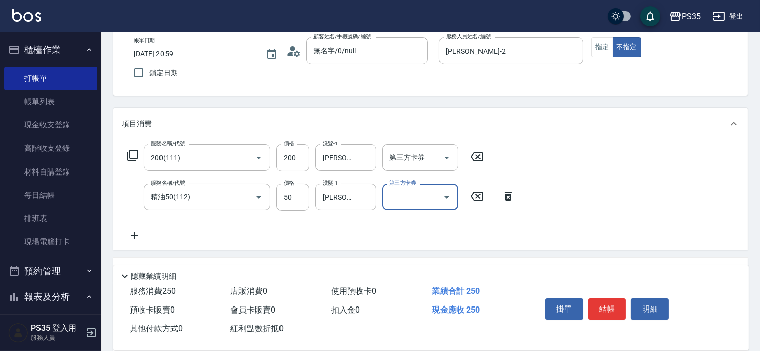
click at [602, 300] on button "結帳" at bounding box center [608, 309] width 38 height 21
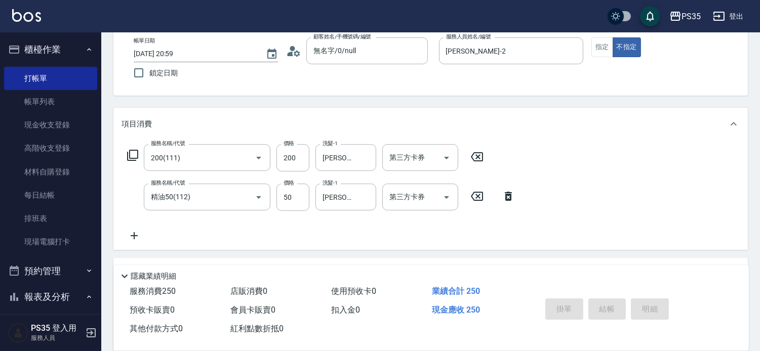
type input "[DATE] 21:01"
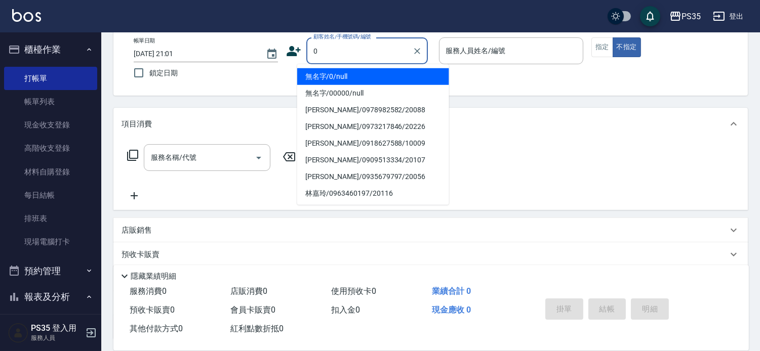
type input "0"
type input "1"
type input "無名字/0/null"
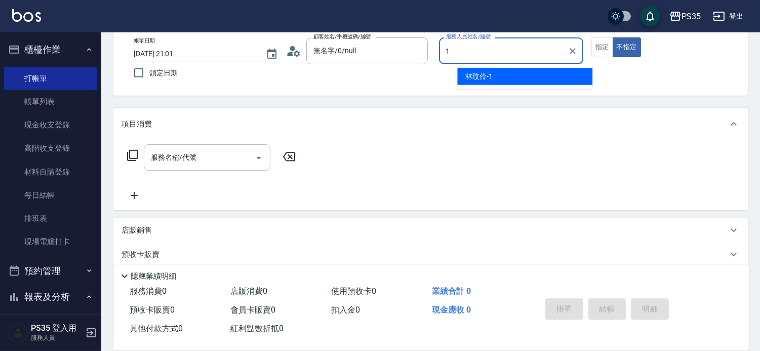
type input "[PERSON_NAME]-1"
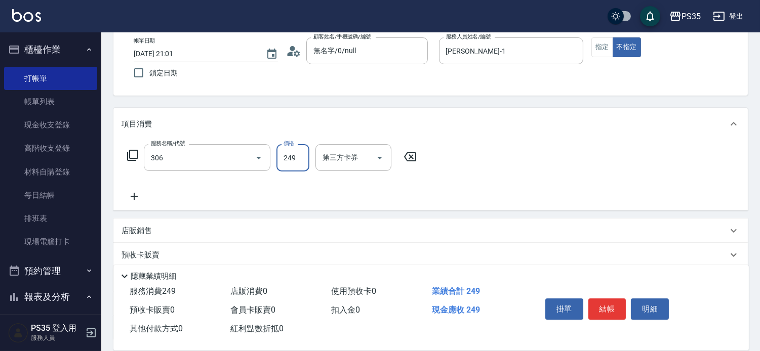
type input "剪髮(306)"
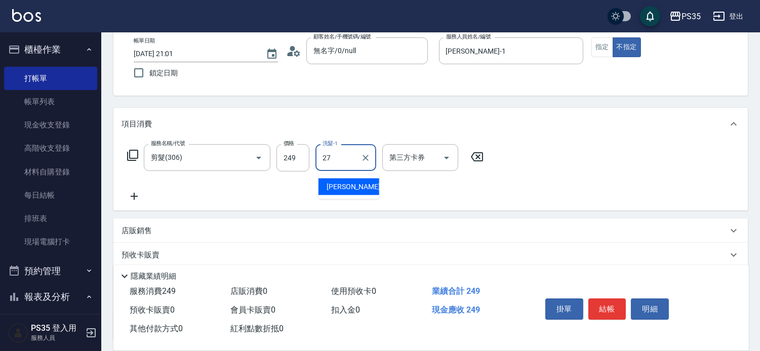
type input "羽羽-27"
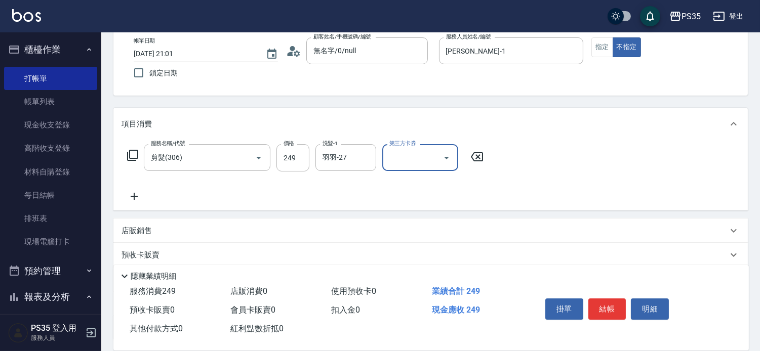
click at [602, 301] on button "結帳" at bounding box center [608, 309] width 38 height 21
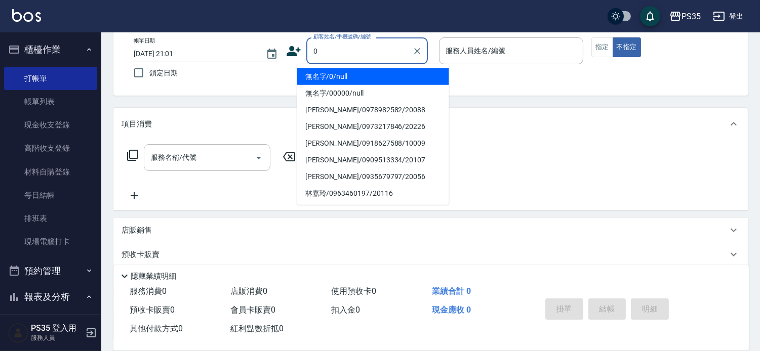
type input "0"
type input "2"
type input "無名字/0/null"
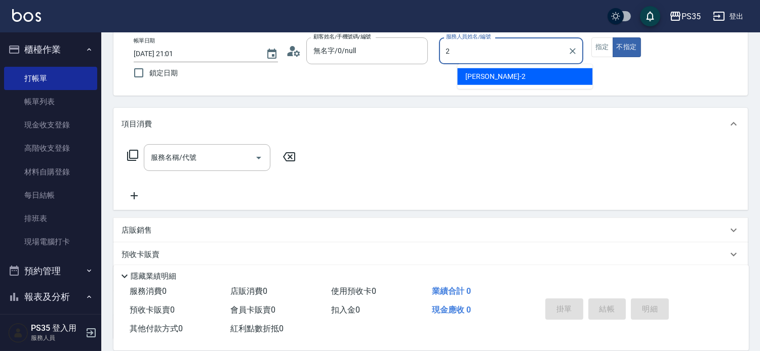
type input "[PERSON_NAME]-2"
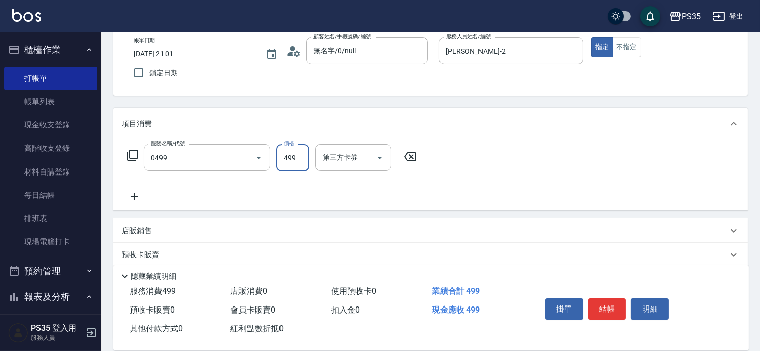
type input "[PERSON_NAME]499(0499)"
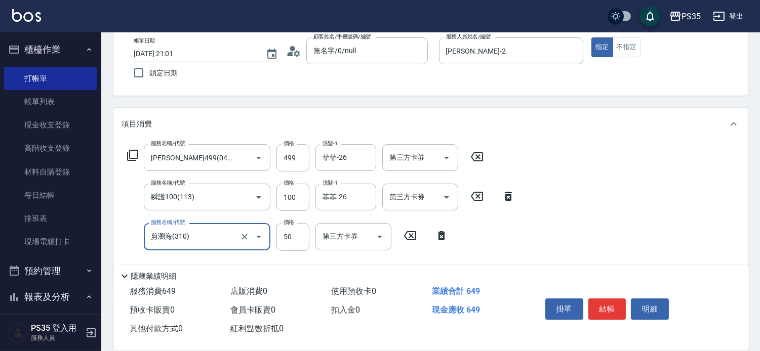
click at [602, 301] on button "結帳" at bounding box center [608, 309] width 38 height 21
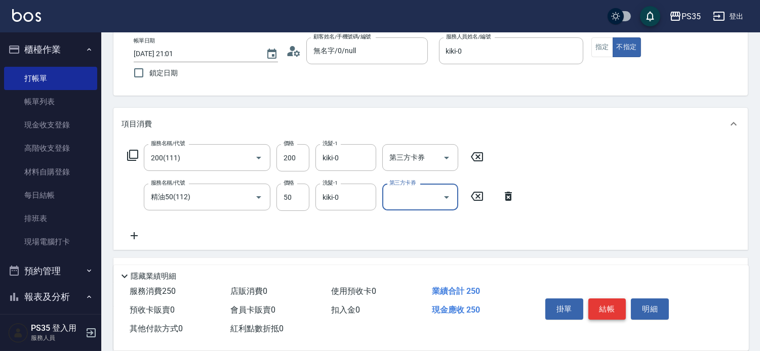
click at [602, 302] on button "結帳" at bounding box center [608, 309] width 38 height 21
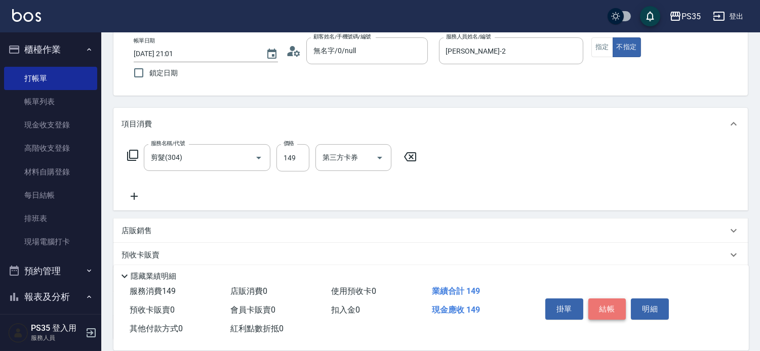
click at [602, 302] on button "結帳" at bounding box center [608, 309] width 38 height 21
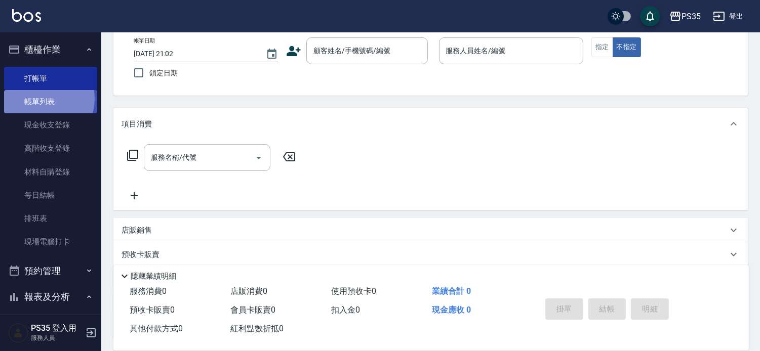
click at [41, 99] on link "帳單列表" at bounding box center [50, 101] width 93 height 23
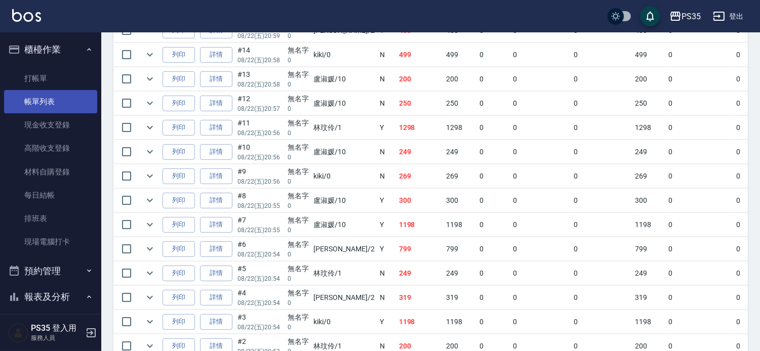
scroll to position [453, 0]
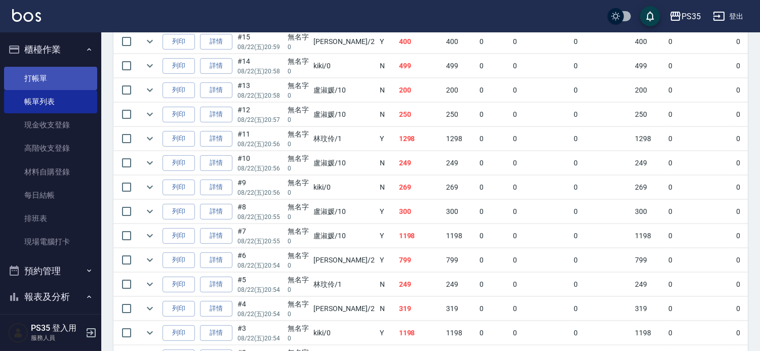
click at [39, 76] on link "打帳單" at bounding box center [50, 78] width 93 height 23
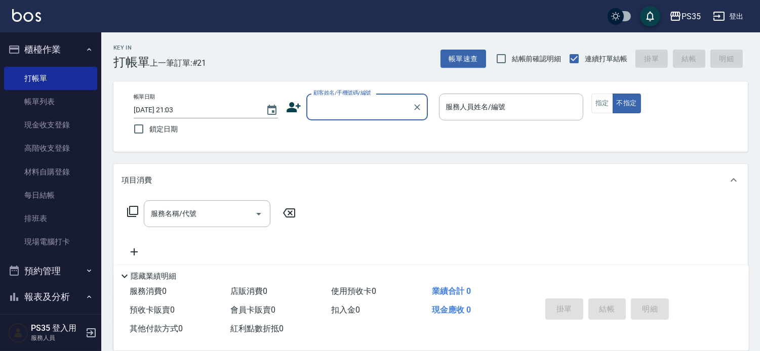
click at [335, 109] on input "顧客姓名/手機號碼/編號" at bounding box center [359, 107] width 97 height 18
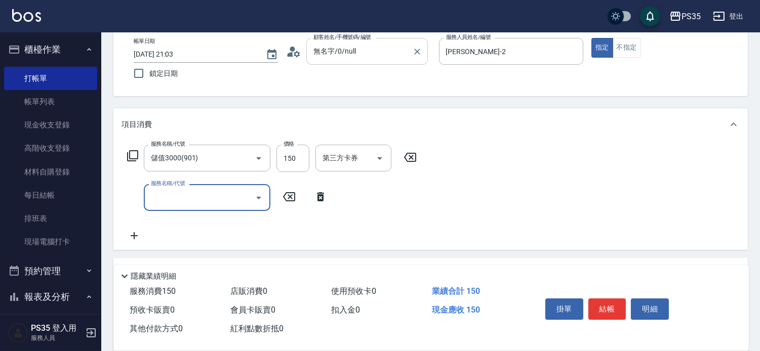
scroll to position [56, 0]
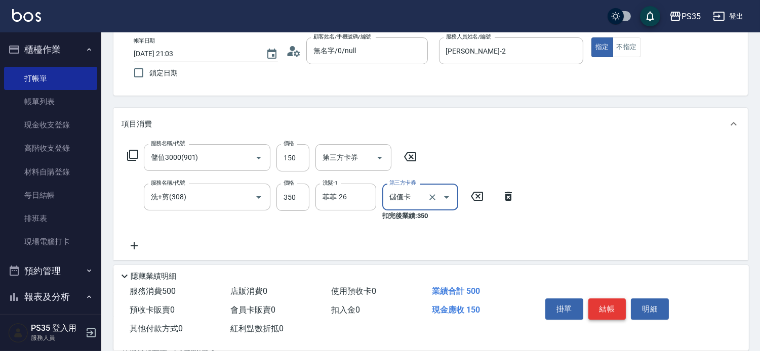
click at [599, 299] on button "結帳" at bounding box center [608, 309] width 38 height 21
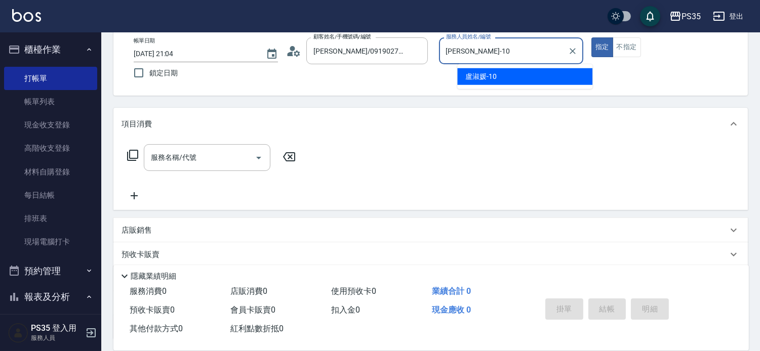
click at [592, 37] on button "指定" at bounding box center [603, 47] width 22 height 20
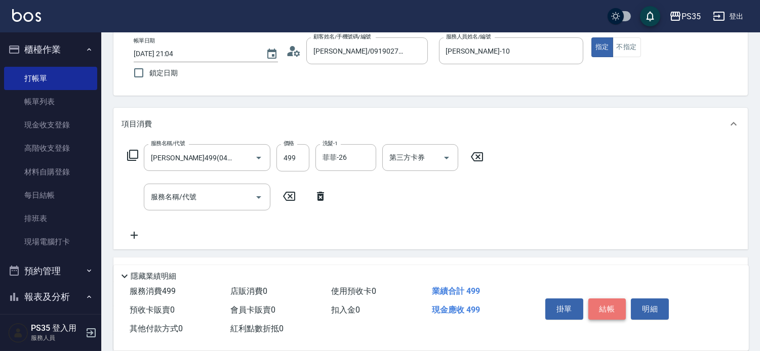
click at [611, 299] on button "結帳" at bounding box center [608, 309] width 38 height 21
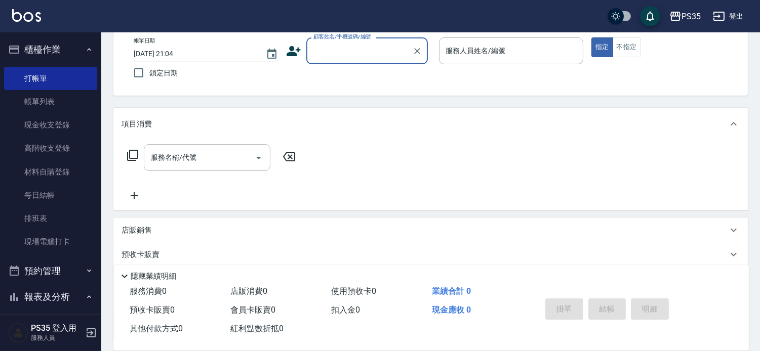
click at [337, 55] on input "顧客姓名/手機號碼/編號" at bounding box center [359, 51] width 97 height 18
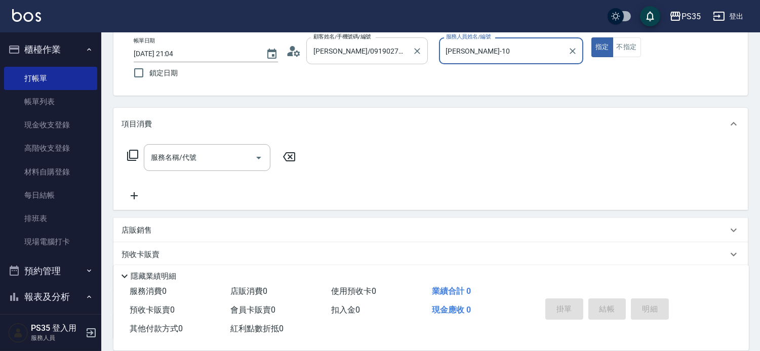
click at [592, 37] on button "指定" at bounding box center [603, 47] width 22 height 20
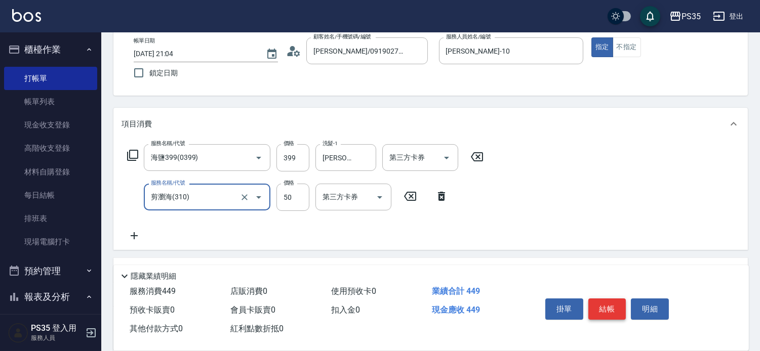
click at [606, 299] on button "結帳" at bounding box center [608, 309] width 38 height 21
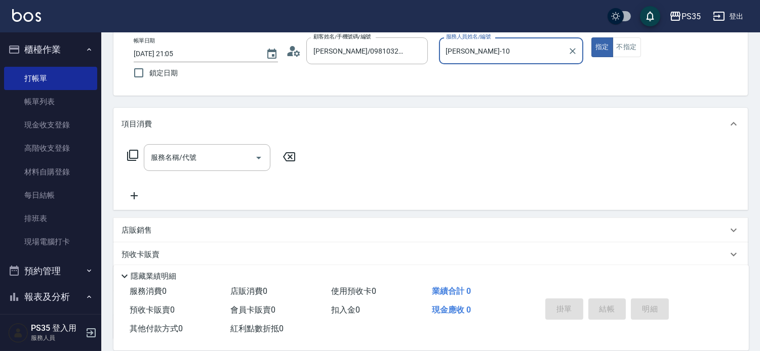
click at [592, 37] on button "指定" at bounding box center [603, 47] width 22 height 20
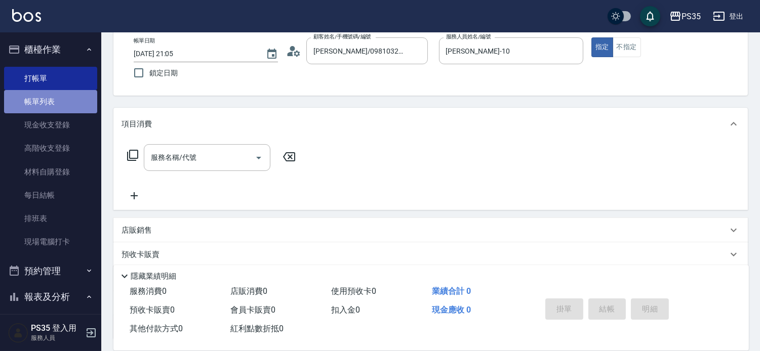
click at [51, 102] on link "帳單列表" at bounding box center [50, 101] width 93 height 23
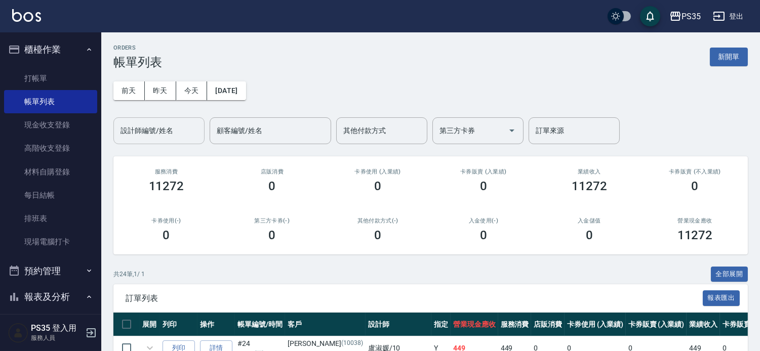
click at [182, 126] on input "設計師編號/姓名" at bounding box center [159, 131] width 82 height 18
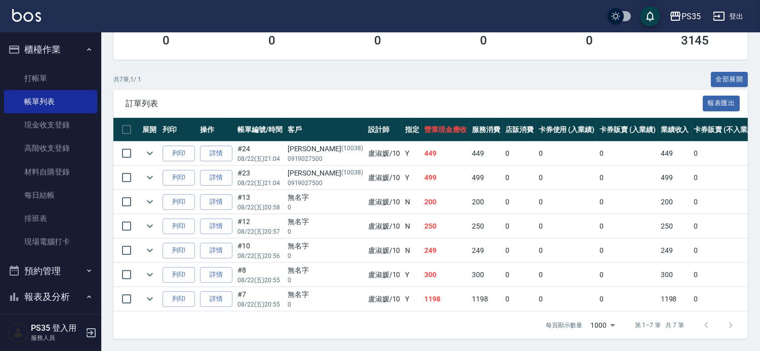
scroll to position [237, 0]
click at [224, 194] on link "詳情" at bounding box center [216, 202] width 32 height 16
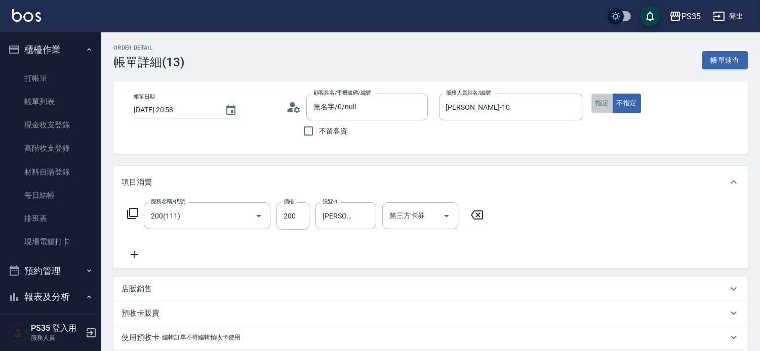
click at [613, 100] on button "指定" at bounding box center [603, 104] width 22 height 20
click at [242, 216] on icon "Clear" at bounding box center [245, 216] width 6 height 6
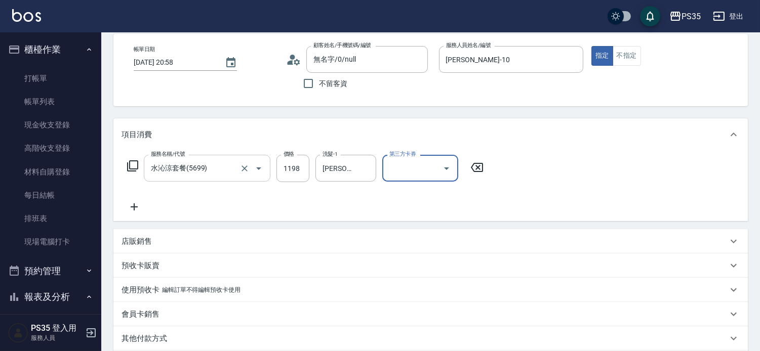
scroll to position [169, 0]
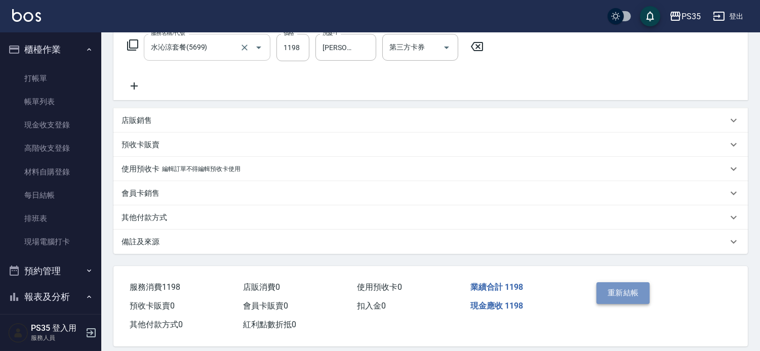
click at [614, 298] on button "重新結帳" at bounding box center [624, 293] width 54 height 21
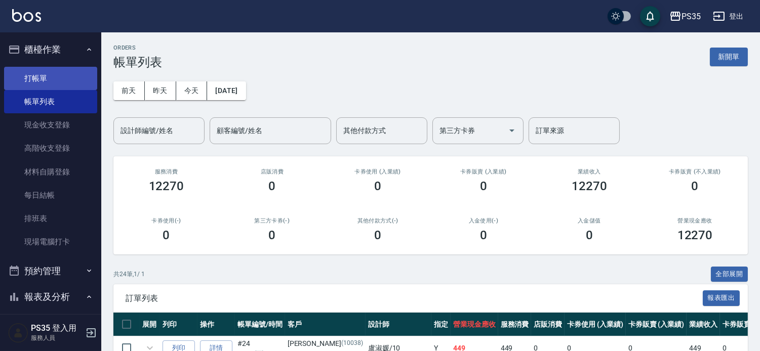
click at [58, 78] on link "打帳單" at bounding box center [50, 78] width 93 height 23
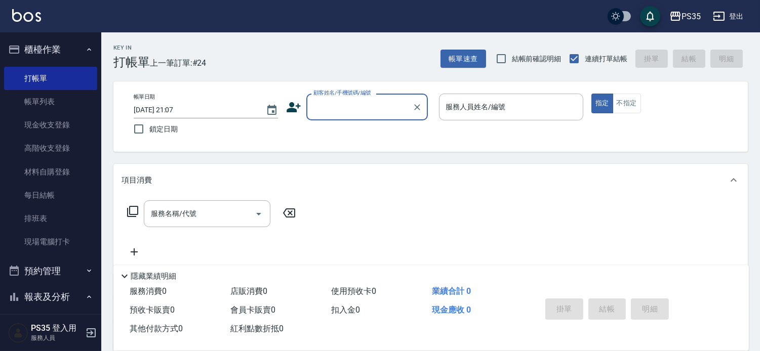
click at [330, 100] on input "顧客姓名/手機號碼/編號" at bounding box center [359, 107] width 97 height 18
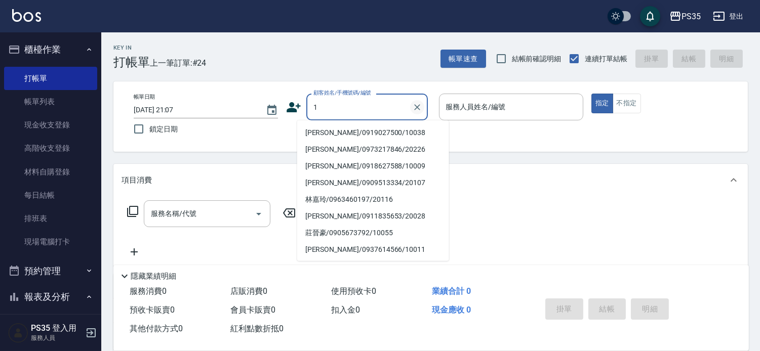
click at [422, 106] on icon "Clear" at bounding box center [417, 107] width 10 height 10
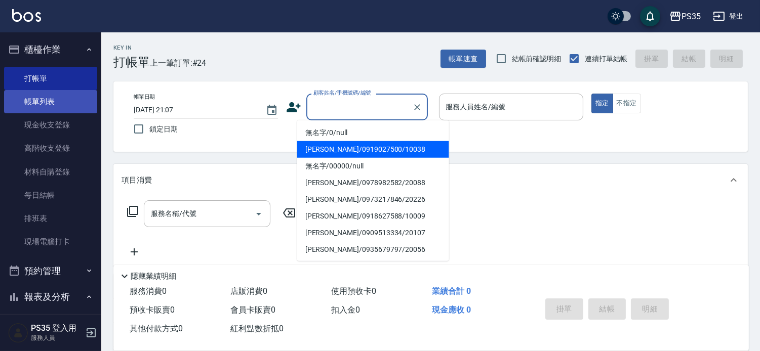
click at [58, 94] on link "帳單列表" at bounding box center [50, 101] width 93 height 23
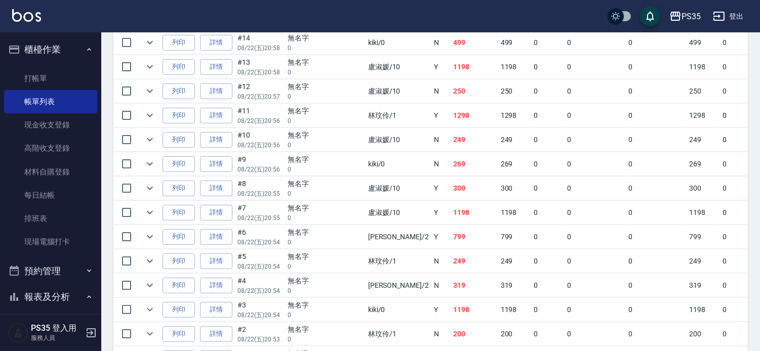
scroll to position [563, 0]
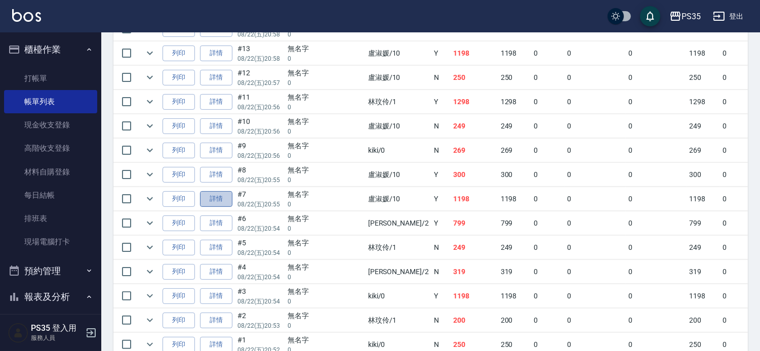
click at [225, 207] on link "詳情" at bounding box center [216, 199] width 32 height 16
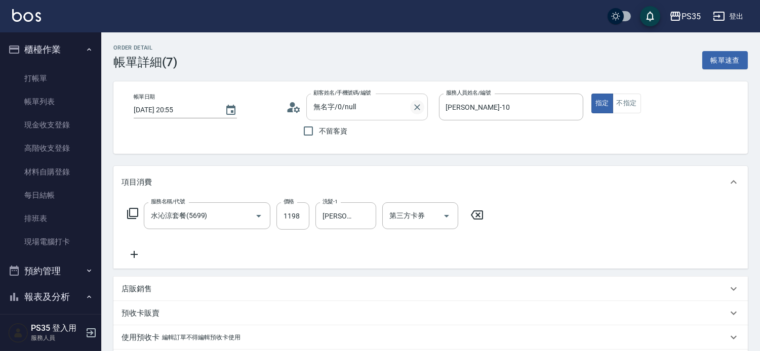
click at [420, 105] on icon "Clear" at bounding box center [417, 107] width 6 height 6
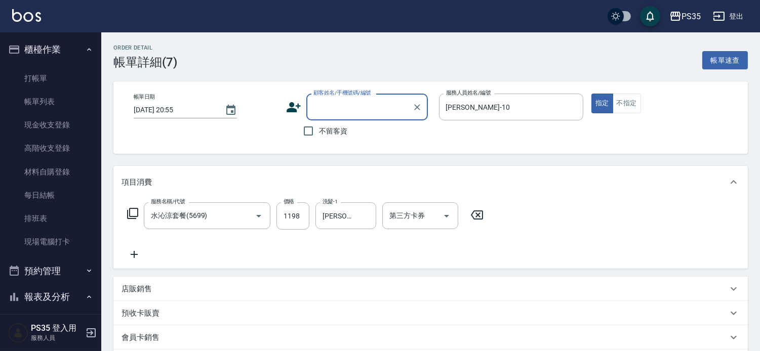
click at [312, 107] on input "顧客姓名/手機號碼/編號" at bounding box center [359, 107] width 97 height 18
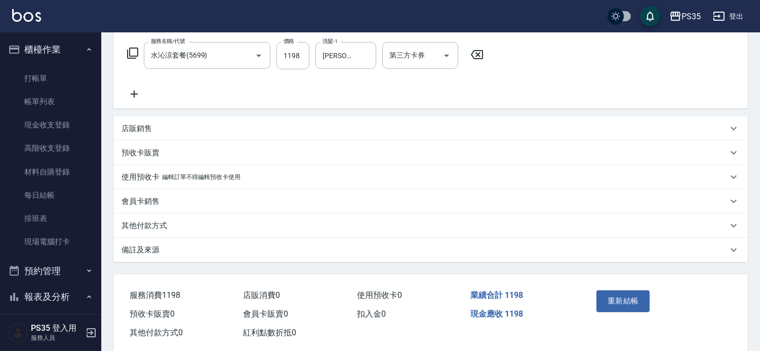
scroll to position [169, 0]
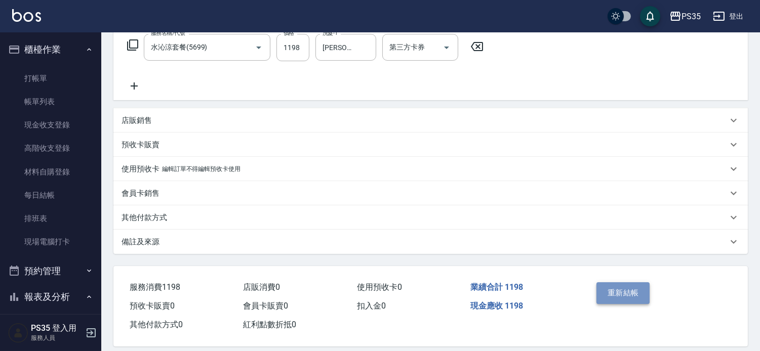
click at [620, 304] on button "重新結帳" at bounding box center [624, 293] width 54 height 21
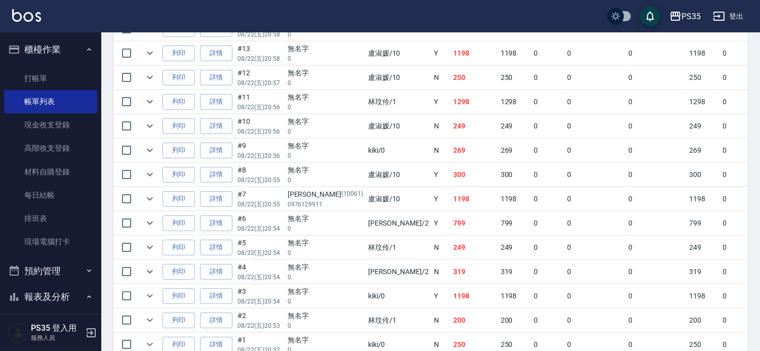
scroll to position [619, 0]
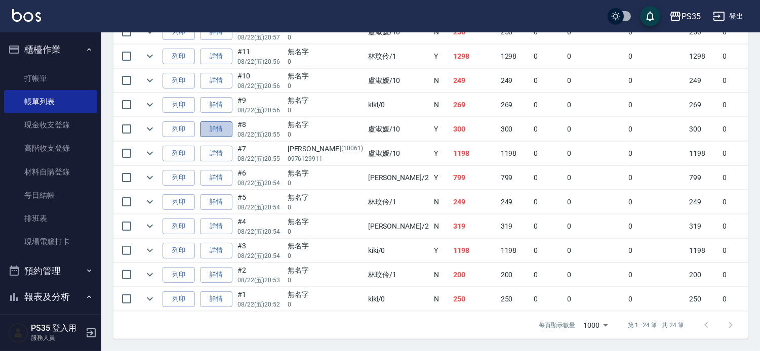
click at [227, 137] on link "詳情" at bounding box center [216, 130] width 32 height 16
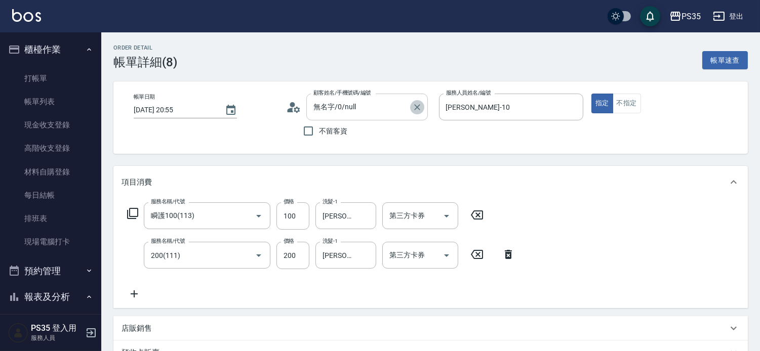
click at [422, 106] on icon "Clear" at bounding box center [417, 107] width 10 height 10
click at [348, 102] on input "顧客姓名/手機號碼/編號" at bounding box center [359, 107] width 97 height 18
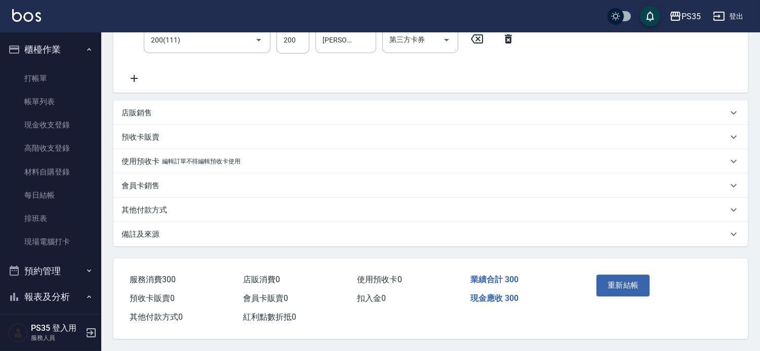
scroll to position [225, 0]
click at [615, 281] on button "重新結帳" at bounding box center [624, 285] width 54 height 21
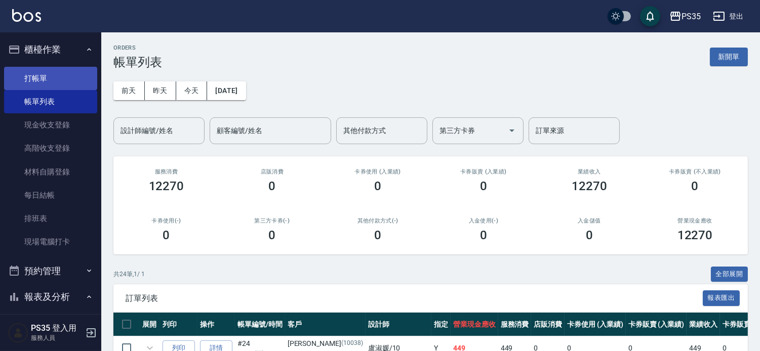
click at [44, 81] on link "打帳單" at bounding box center [50, 78] width 93 height 23
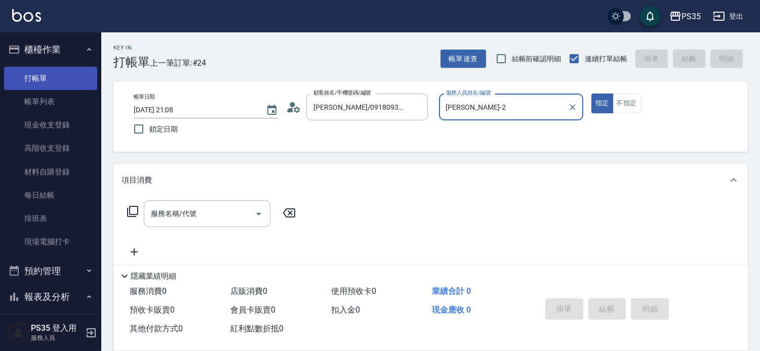
click at [592, 94] on button "指定" at bounding box center [603, 104] width 22 height 20
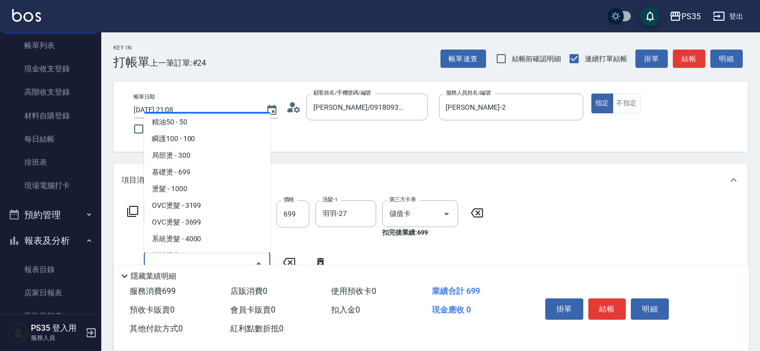
scroll to position [56, 0]
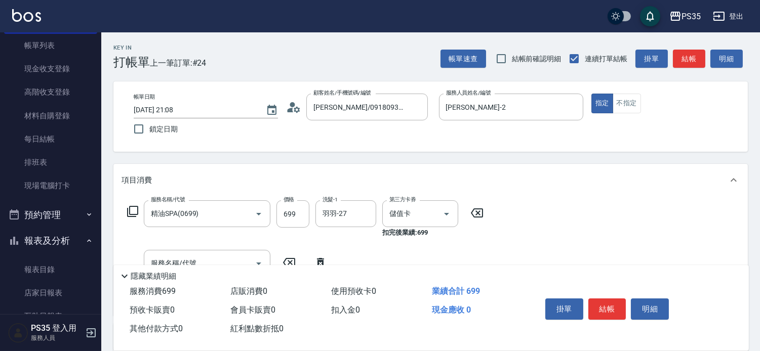
click at [330, 176] on div "項目消費" at bounding box center [430, 180] width 635 height 32
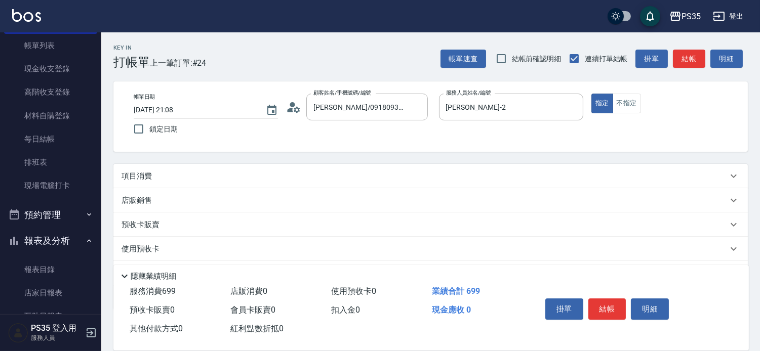
click at [210, 166] on div "Key In 打帳單 上一筆訂單:#24 帳單速查 結帳前確認明細 連續打單結帳 掛單 結帳 明細 帳單日期 [DATE] 21:08 鎖定日期 顧客姓名/手…" at bounding box center [430, 224] width 659 height 385
click at [198, 178] on div "項目消費" at bounding box center [425, 176] width 606 height 11
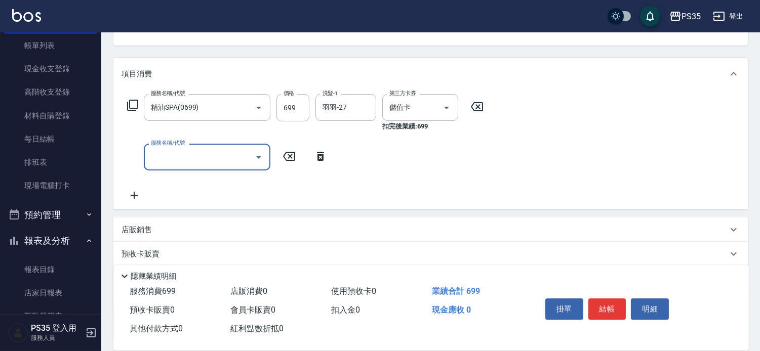
scroll to position [112, 0]
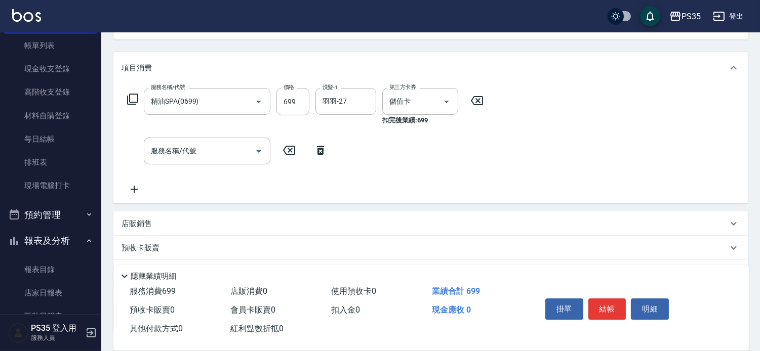
click at [292, 154] on icon at bounding box center [289, 150] width 25 height 12
drag, startPoint x: 149, startPoint y: 152, endPoint x: 167, endPoint y: 133, distance: 26.2
click at [150, 152] on input "服務名稱/代號" at bounding box center [199, 151] width 102 height 18
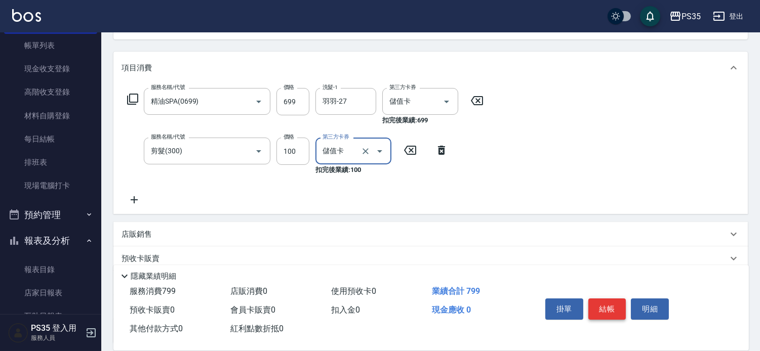
click at [611, 301] on button "結帳" at bounding box center [608, 309] width 38 height 21
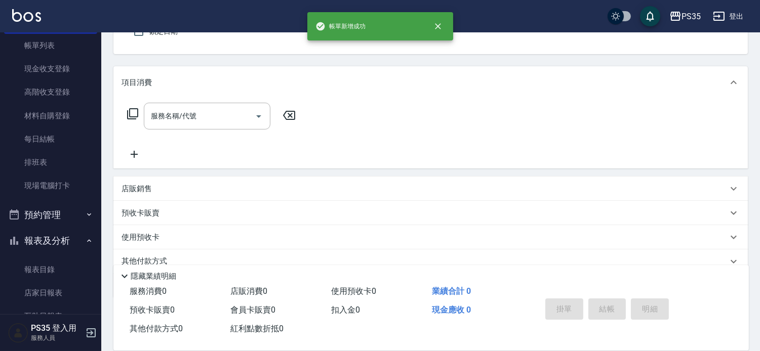
scroll to position [42, 0]
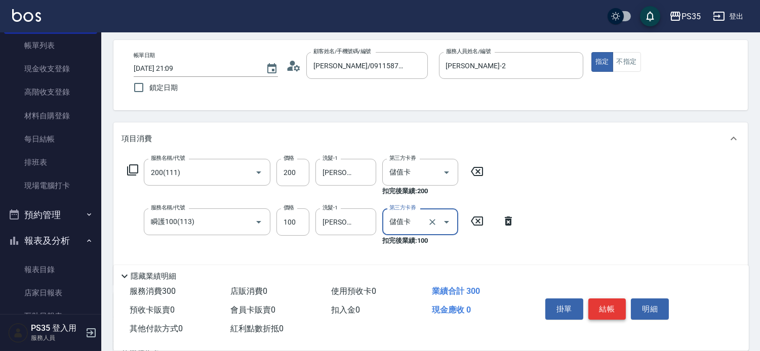
click at [606, 299] on button "結帳" at bounding box center [608, 309] width 38 height 21
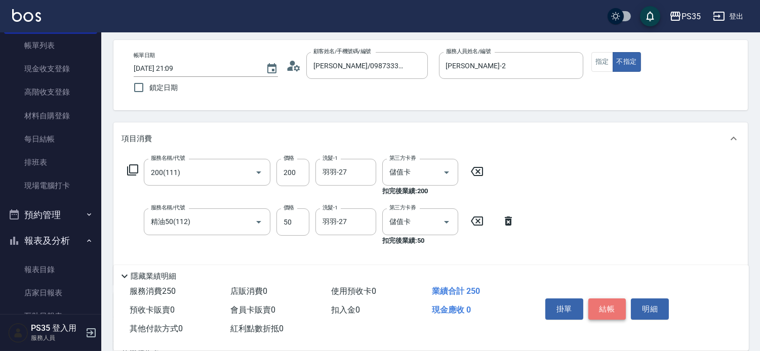
click at [606, 299] on button "結帳" at bounding box center [608, 309] width 38 height 21
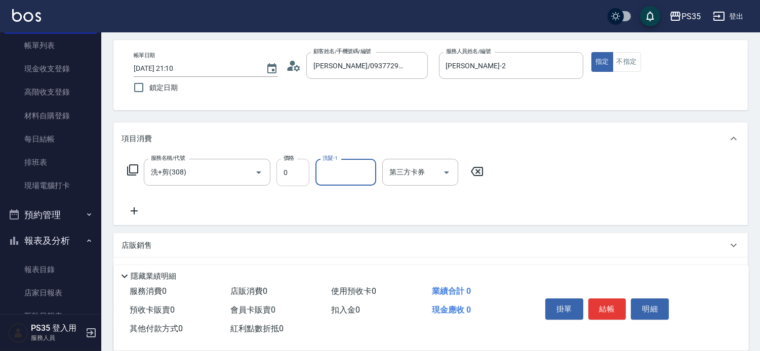
click at [297, 172] on input "0" at bounding box center [293, 172] width 33 height 27
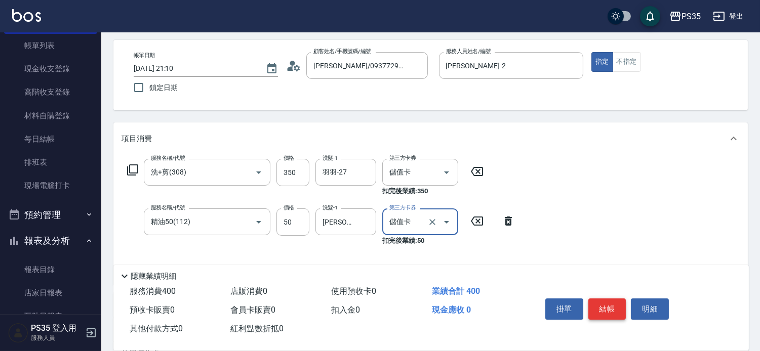
click at [614, 300] on button "結帳" at bounding box center [608, 309] width 38 height 21
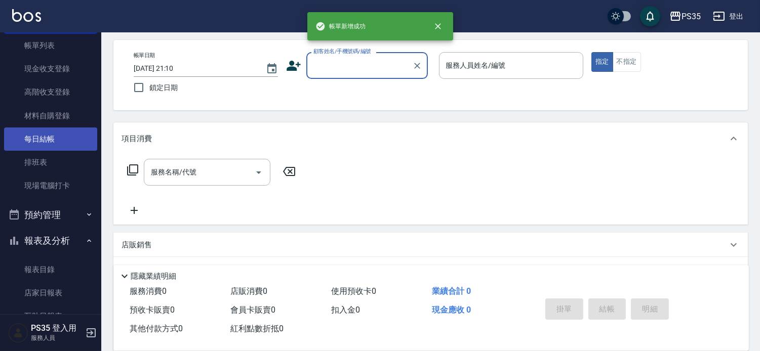
scroll to position [0, 0]
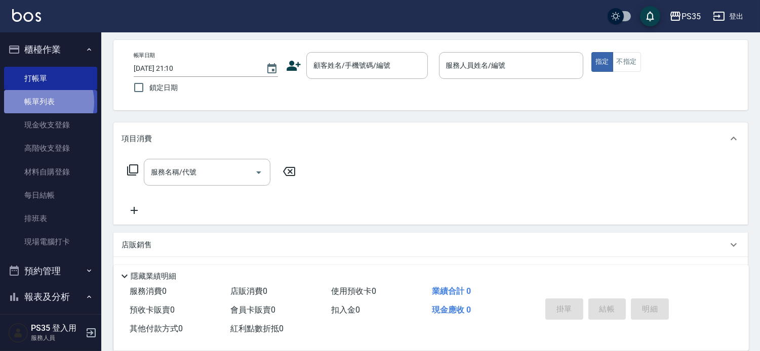
click at [40, 102] on link "帳單列表" at bounding box center [50, 101] width 93 height 23
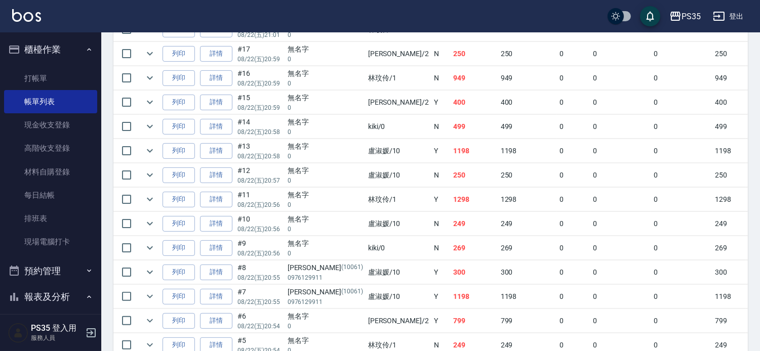
scroll to position [563, 0]
click at [220, 159] on link "詳情" at bounding box center [216, 151] width 32 height 16
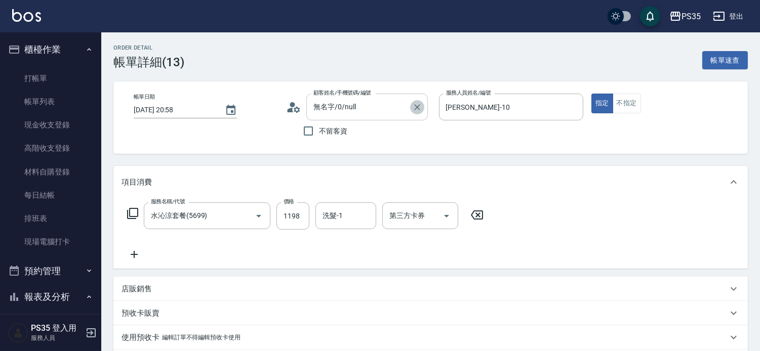
click at [422, 105] on icon "Clear" at bounding box center [417, 107] width 10 height 10
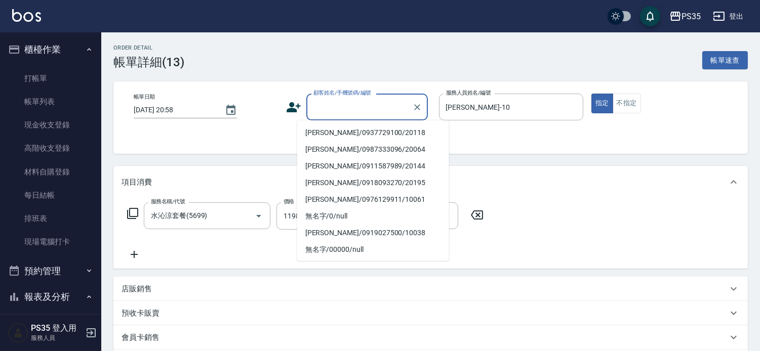
click at [341, 110] on input "顧客姓名/手機號碼/編號" at bounding box center [359, 107] width 97 height 18
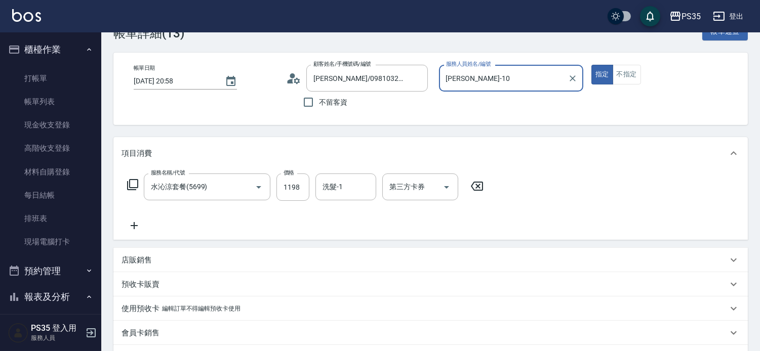
scroll to position [169, 0]
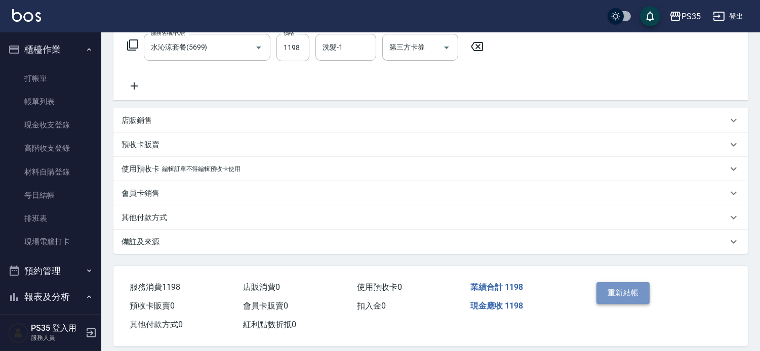
click at [616, 301] on button "重新結帳" at bounding box center [624, 293] width 54 height 21
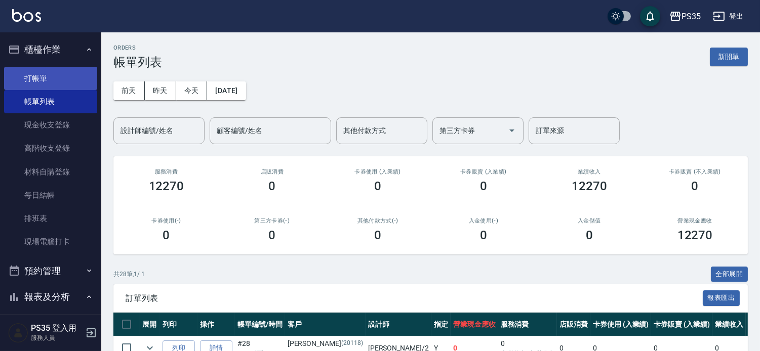
click at [38, 83] on link "打帳單" at bounding box center [50, 78] width 93 height 23
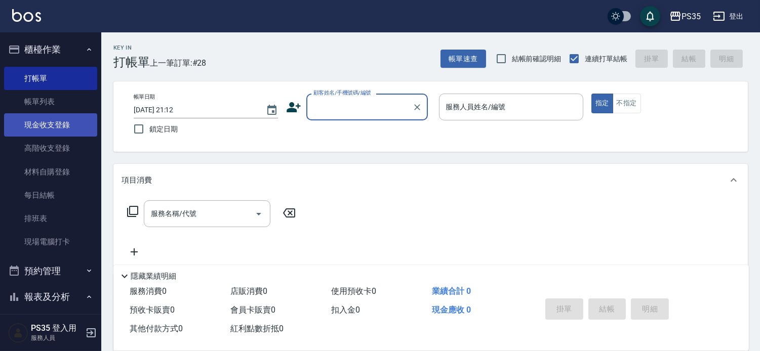
click at [54, 128] on link "現金收支登錄" at bounding box center [50, 124] width 93 height 23
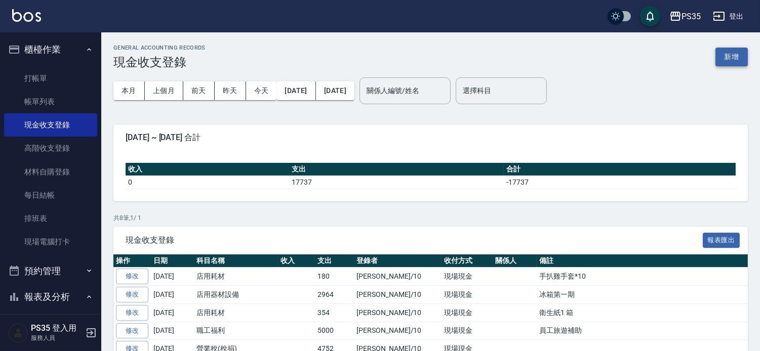
click at [728, 51] on button "新增" at bounding box center [732, 57] width 32 height 19
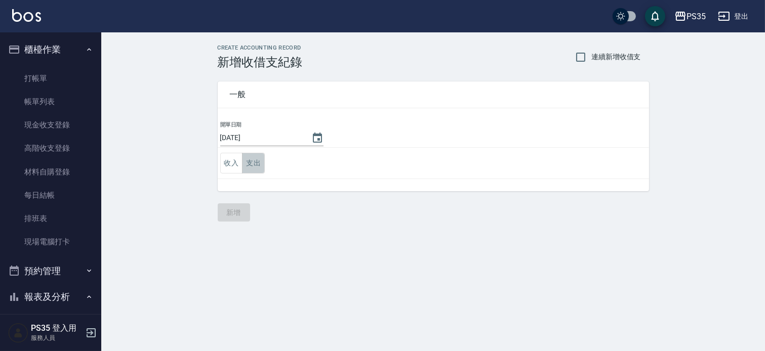
click at [253, 166] on button "支出" at bounding box center [253, 163] width 23 height 21
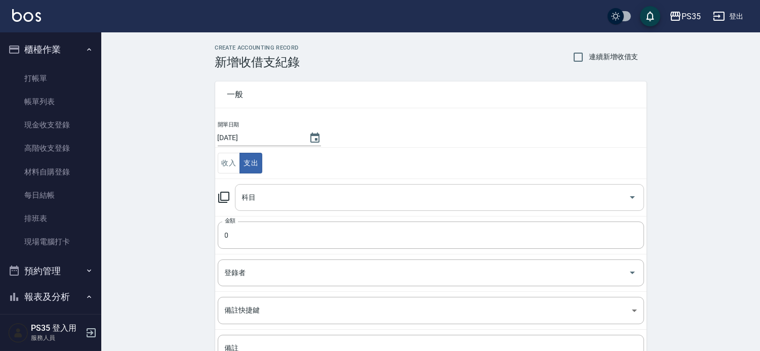
click at [268, 202] on input "科目" at bounding box center [432, 198] width 385 height 18
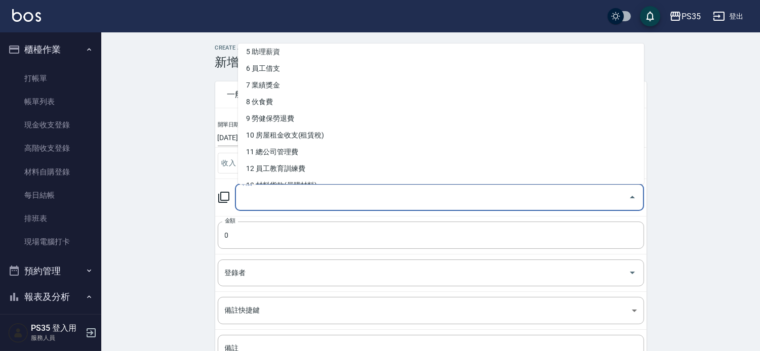
scroll to position [112, 0]
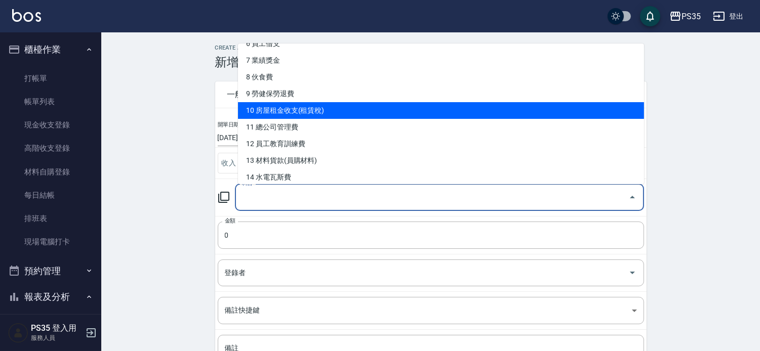
click at [332, 111] on li "10 房屋租金收支(租賃稅)" at bounding box center [441, 110] width 406 height 17
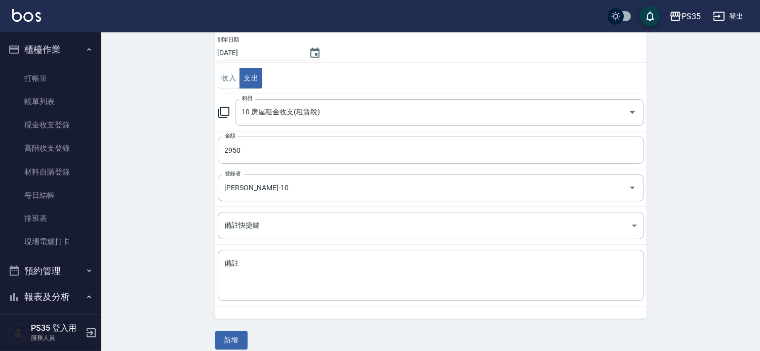
scroll to position [95, 0]
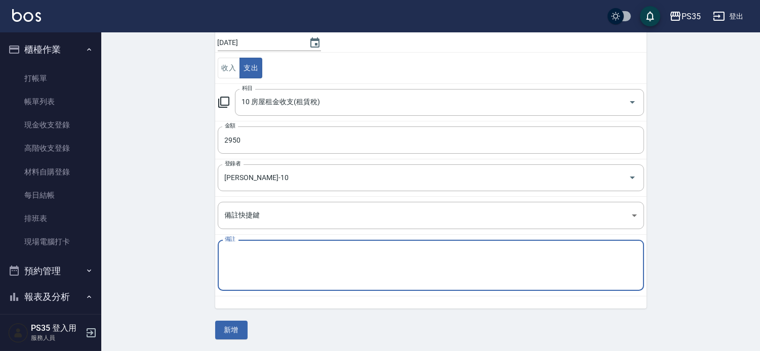
click at [240, 260] on textarea "備註" at bounding box center [431, 266] width 412 height 34
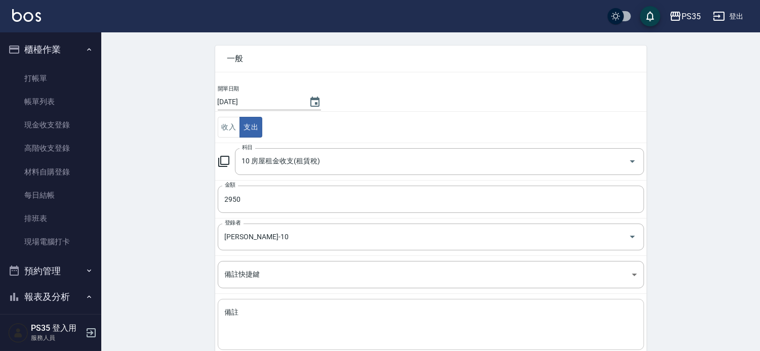
scroll to position [56, 0]
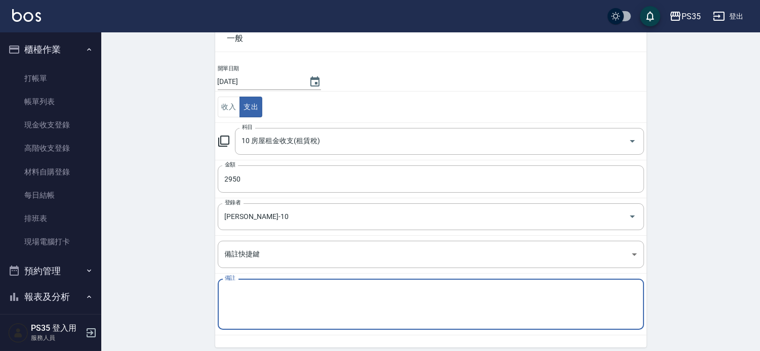
click at [269, 297] on textarea "備註" at bounding box center [431, 305] width 412 height 34
click at [232, 299] on textarea "備註" at bounding box center [431, 305] width 412 height 34
click at [245, 292] on textarea "金地王管理費" at bounding box center [431, 305] width 412 height 34
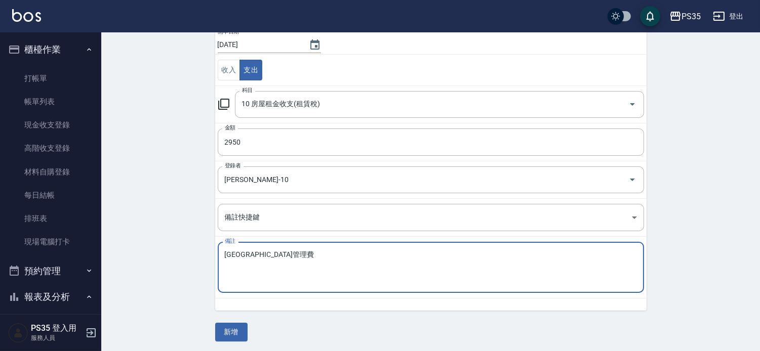
scroll to position [95, 0]
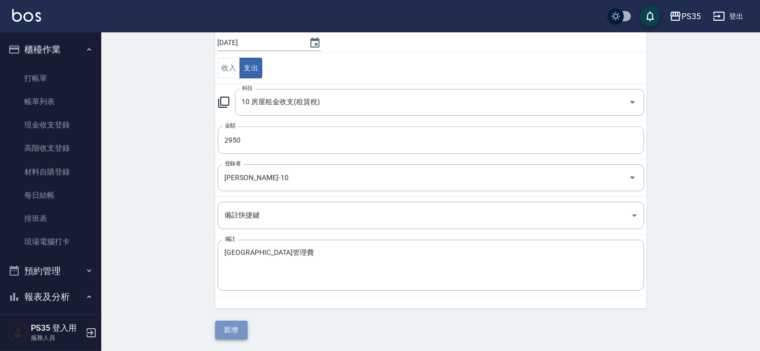
click at [230, 330] on button "新增" at bounding box center [231, 330] width 32 height 19
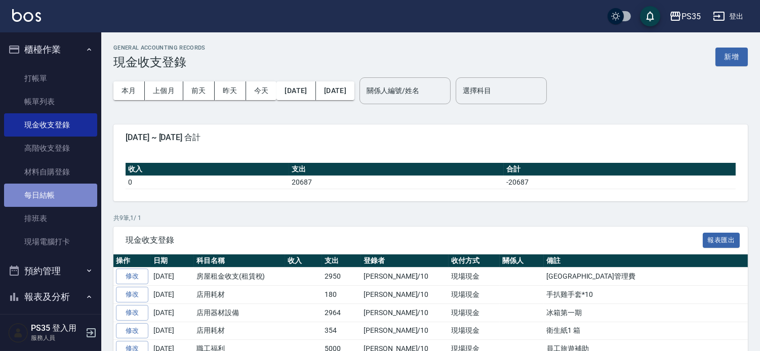
click at [59, 186] on link "每日結帳" at bounding box center [50, 195] width 93 height 23
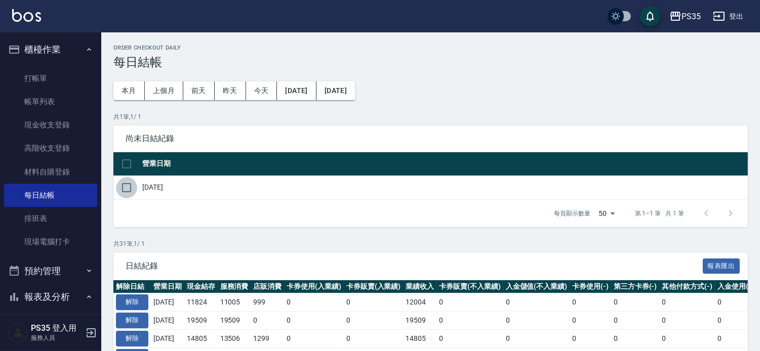
click at [120, 191] on input "checkbox" at bounding box center [126, 187] width 21 height 21
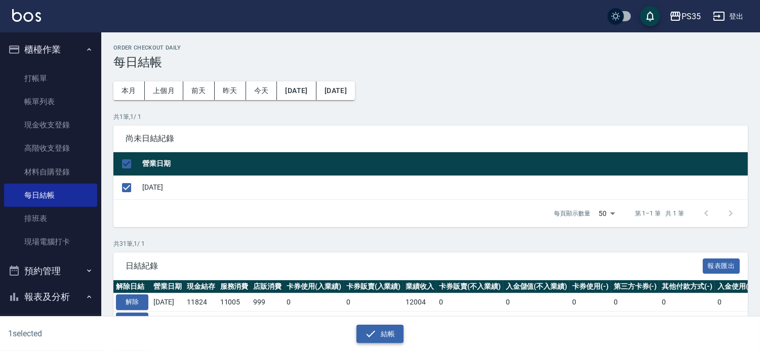
click at [381, 330] on button "結帳" at bounding box center [380, 334] width 47 height 19
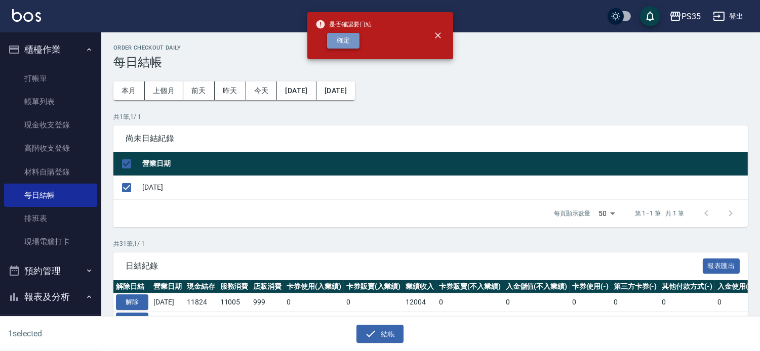
click at [350, 35] on button "確定" at bounding box center [343, 41] width 32 height 16
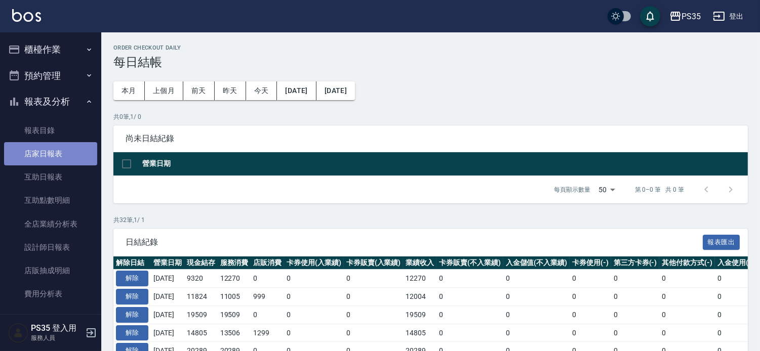
click at [52, 152] on link "店家日報表" at bounding box center [50, 153] width 93 height 23
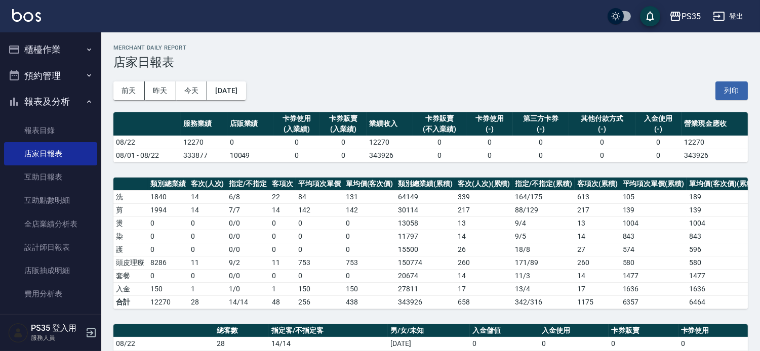
click at [57, 46] on button "櫃檯作業" at bounding box center [50, 49] width 93 height 26
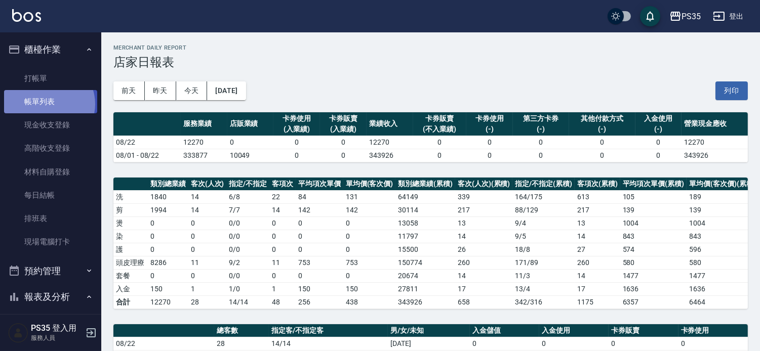
click at [48, 104] on link "帳單列表" at bounding box center [50, 101] width 93 height 23
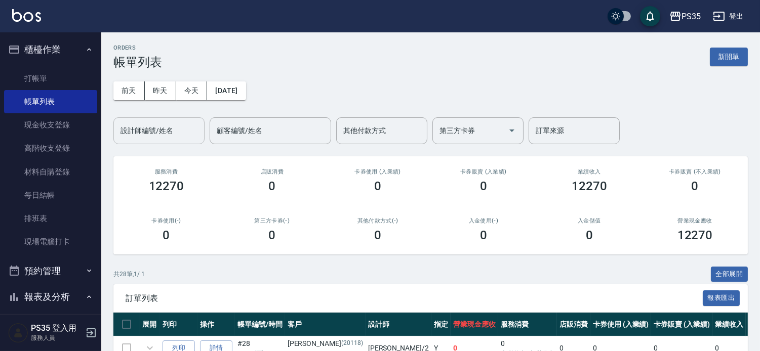
click at [165, 126] on div "設計師編號/姓名 設計師編號/姓名" at bounding box center [158, 131] width 91 height 27
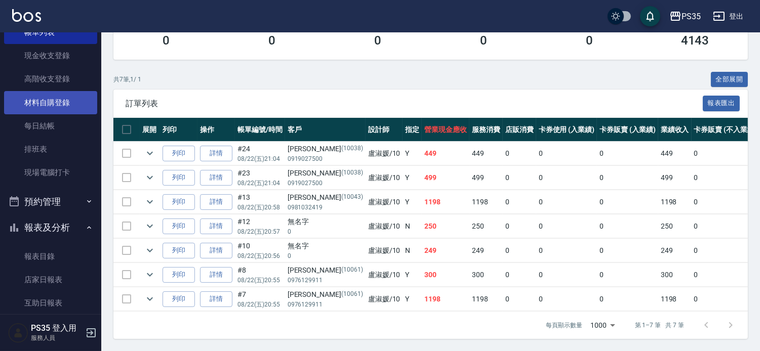
scroll to position [169, 0]
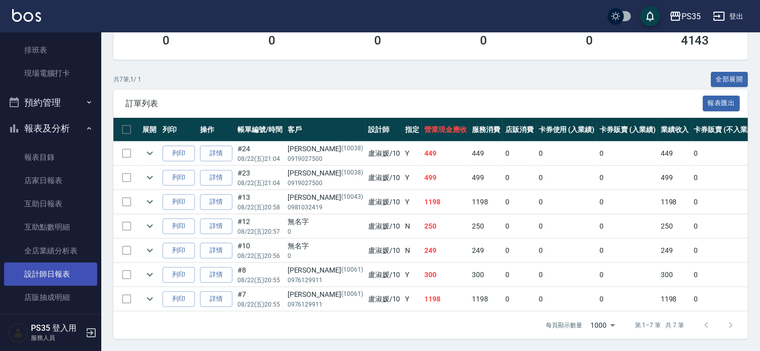
type input "[PERSON_NAME]-10"
click at [44, 276] on link "設計師日報表" at bounding box center [50, 274] width 93 height 23
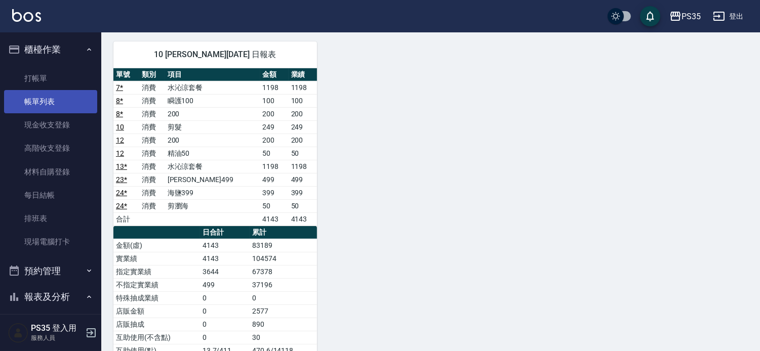
click at [41, 107] on link "帳單列表" at bounding box center [50, 101] width 93 height 23
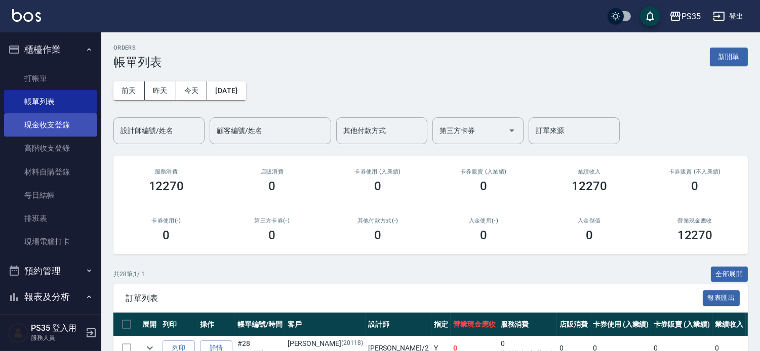
scroll to position [281, 0]
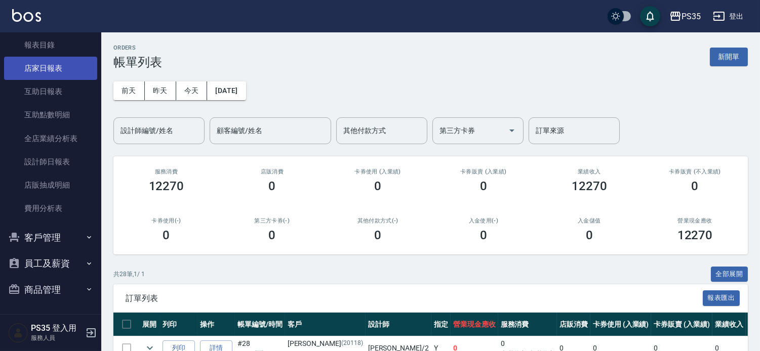
click at [51, 69] on link "店家日報表" at bounding box center [50, 68] width 93 height 23
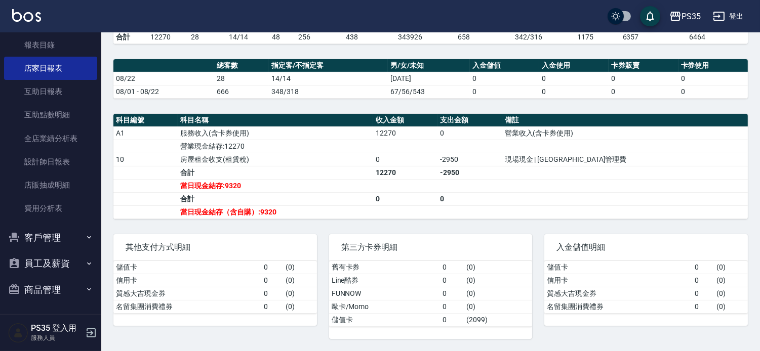
scroll to position [276, 0]
click at [63, 83] on link "互助日報表" at bounding box center [50, 91] width 93 height 23
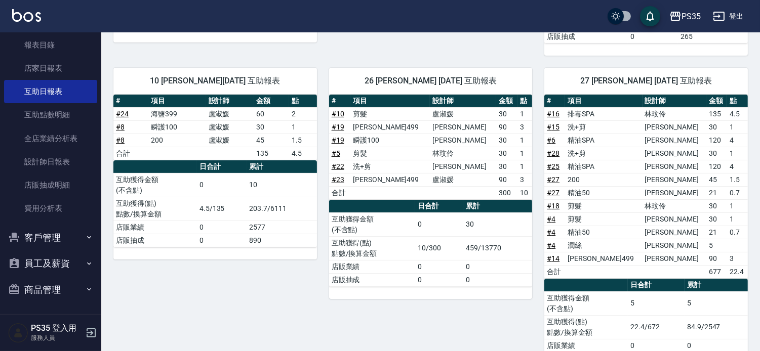
scroll to position [337, 0]
